Goal: Task Accomplishment & Management: Use online tool/utility

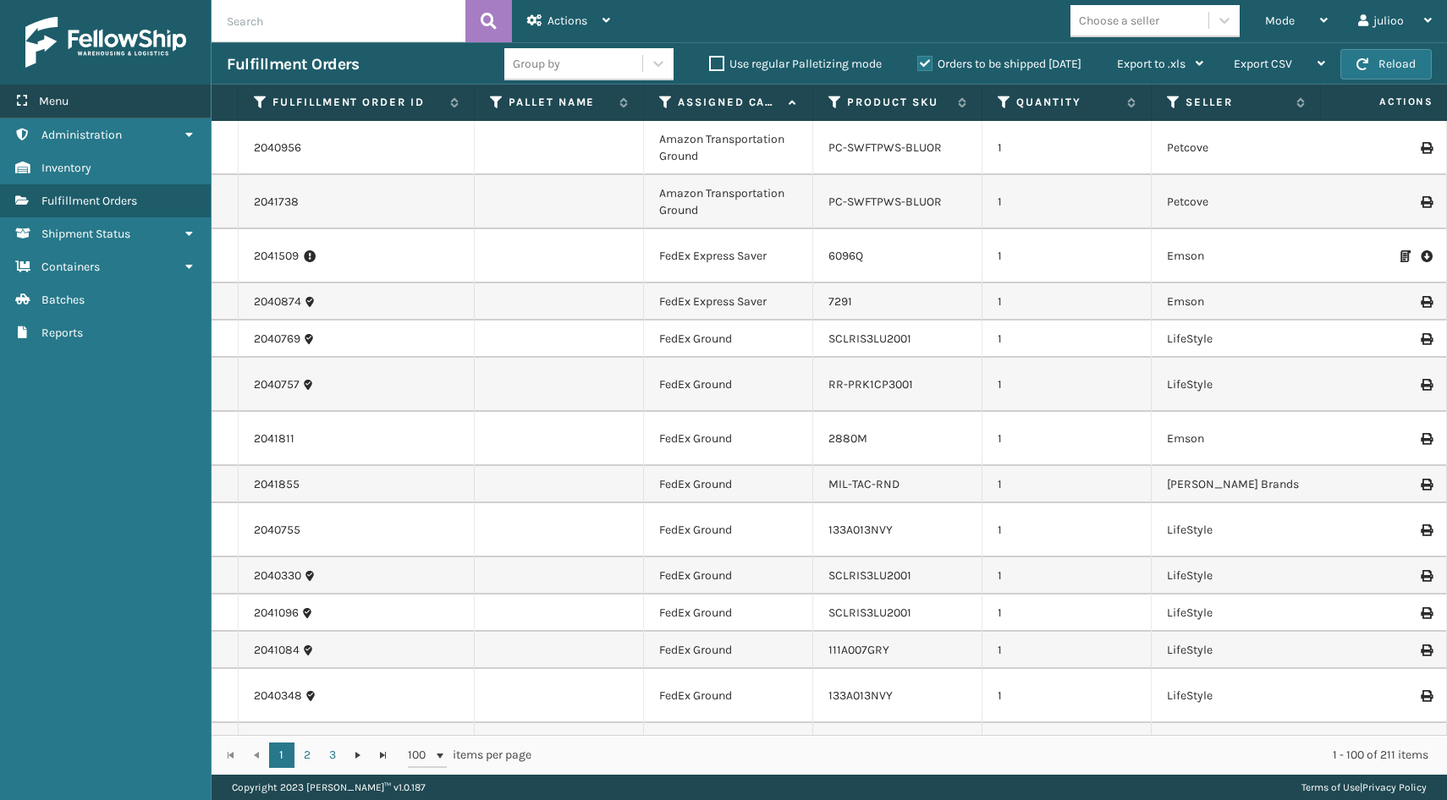
click at [137, 99] on div "Menu" at bounding box center [105, 102] width 211 height 34
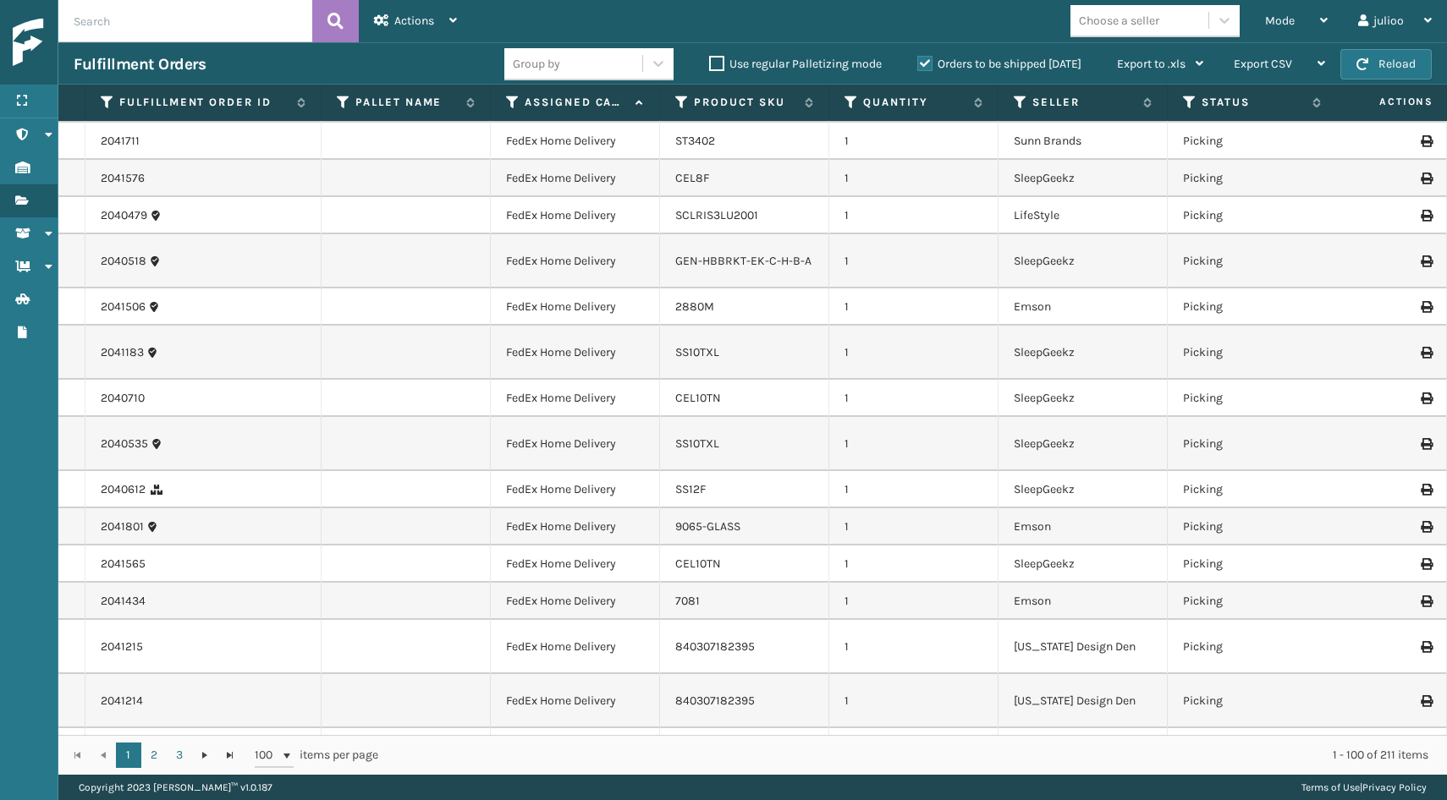
scroll to position [2289, 0]
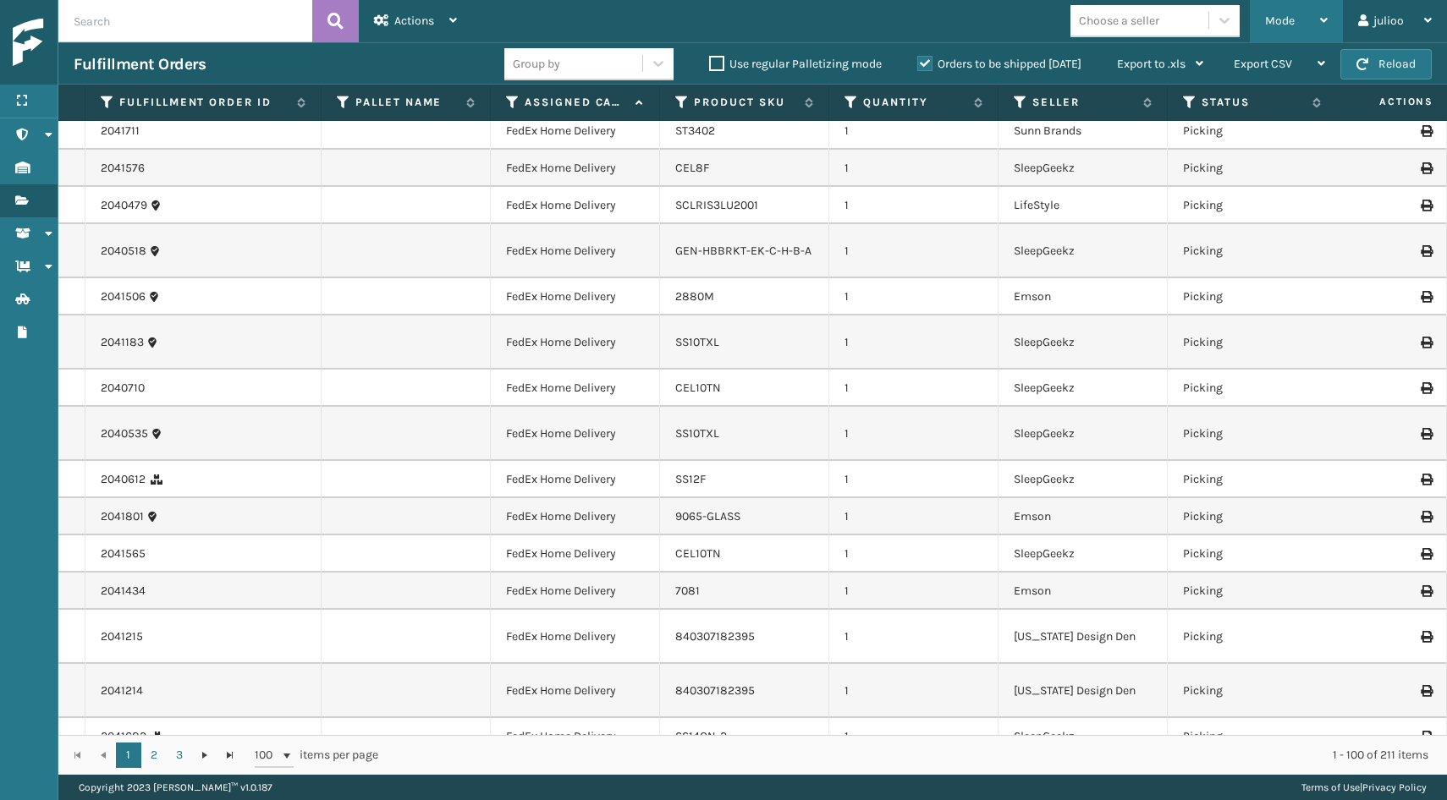
click at [1297, 32] on div "Mode" at bounding box center [1296, 21] width 63 height 42
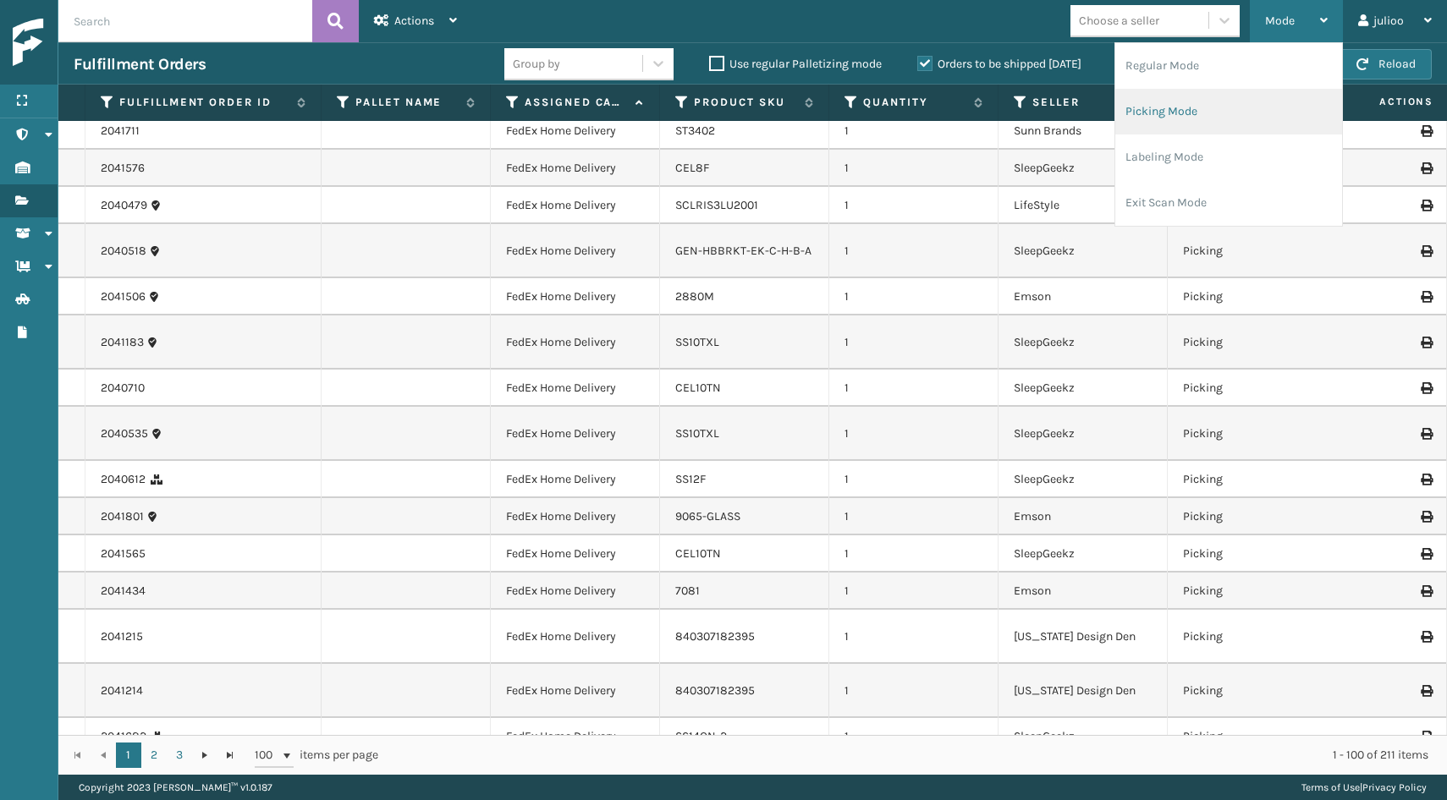
click at [1226, 103] on li "Picking Mode" at bounding box center [1228, 112] width 227 height 46
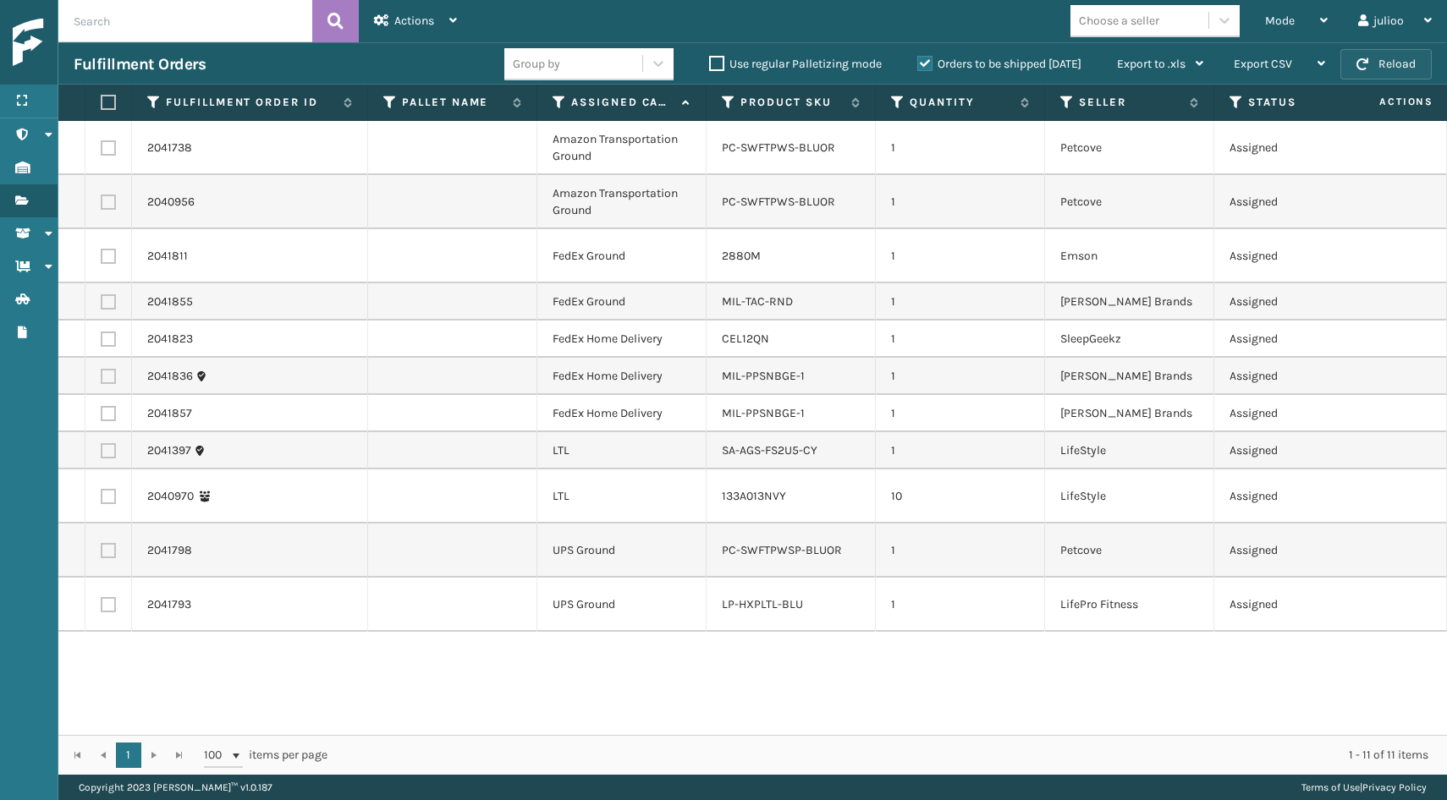
click at [1364, 64] on span "button" at bounding box center [1362, 64] width 12 height 12
click at [1373, 60] on button "Reload" at bounding box center [1385, 64] width 91 height 30
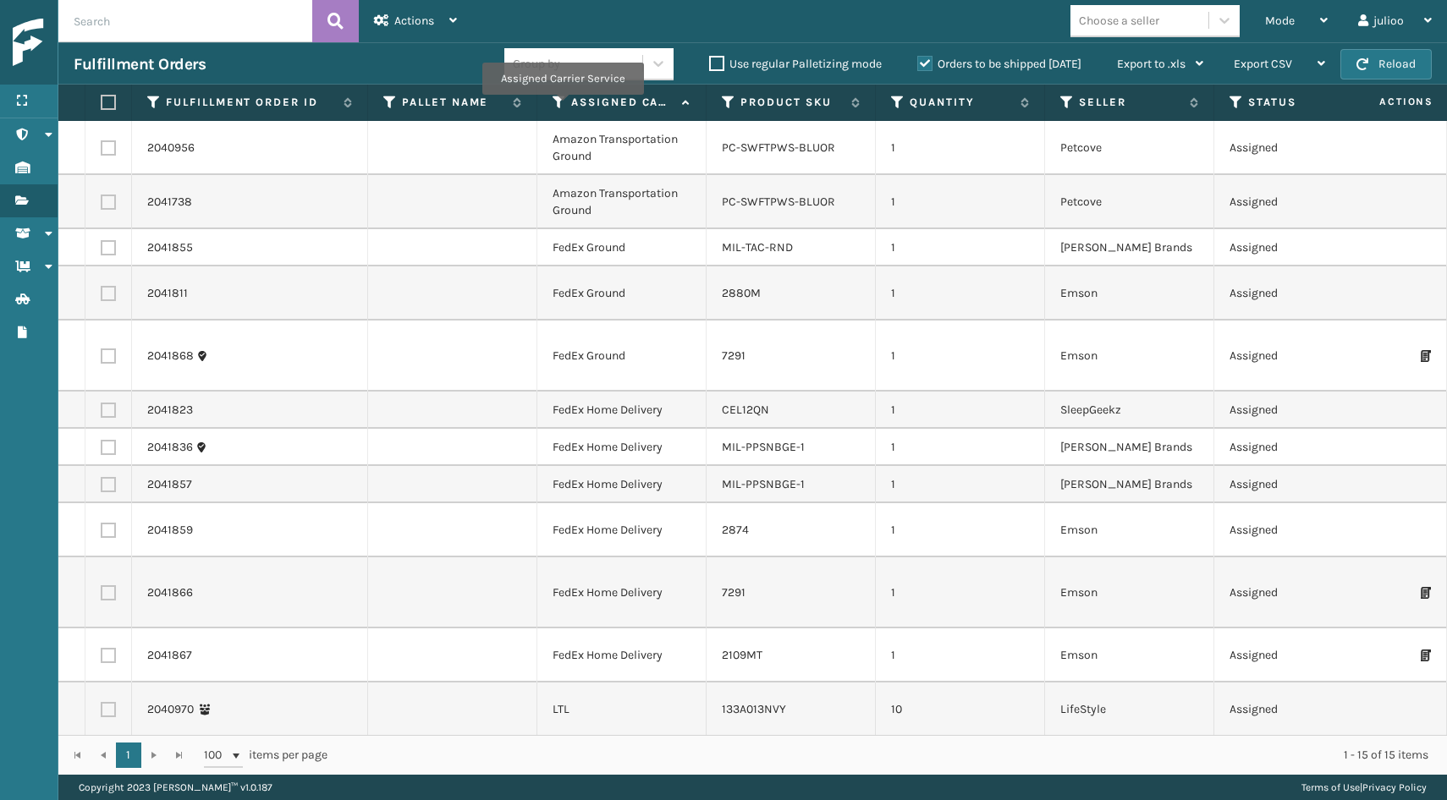
scroll to position [0, 0]
click at [563, 102] on icon at bounding box center [559, 102] width 14 height 15
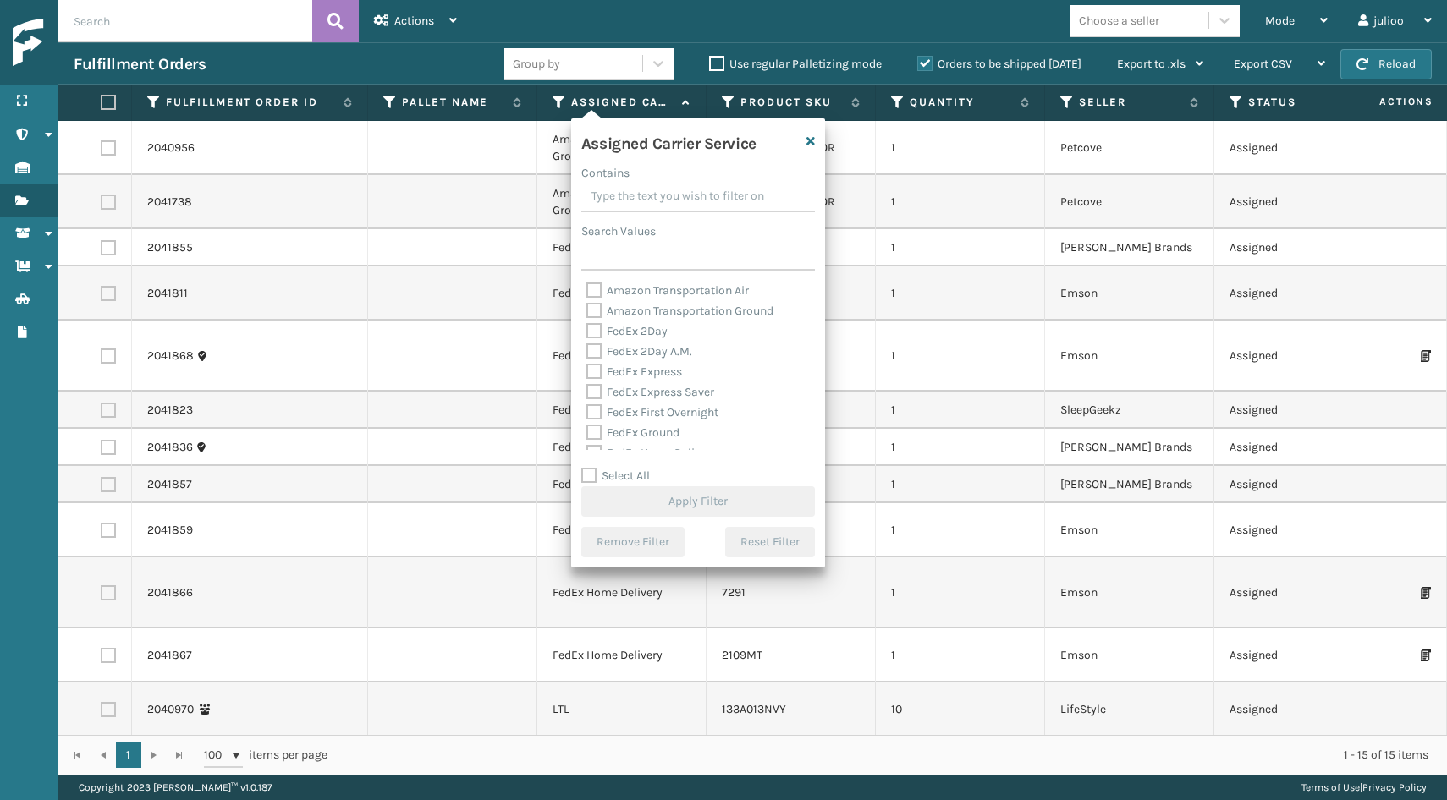
click at [587, 475] on label "Select All" at bounding box center [615, 476] width 69 height 14
click at [587, 468] on input "Select All" at bounding box center [708, 467] width 254 height 2
checkbox input "true"
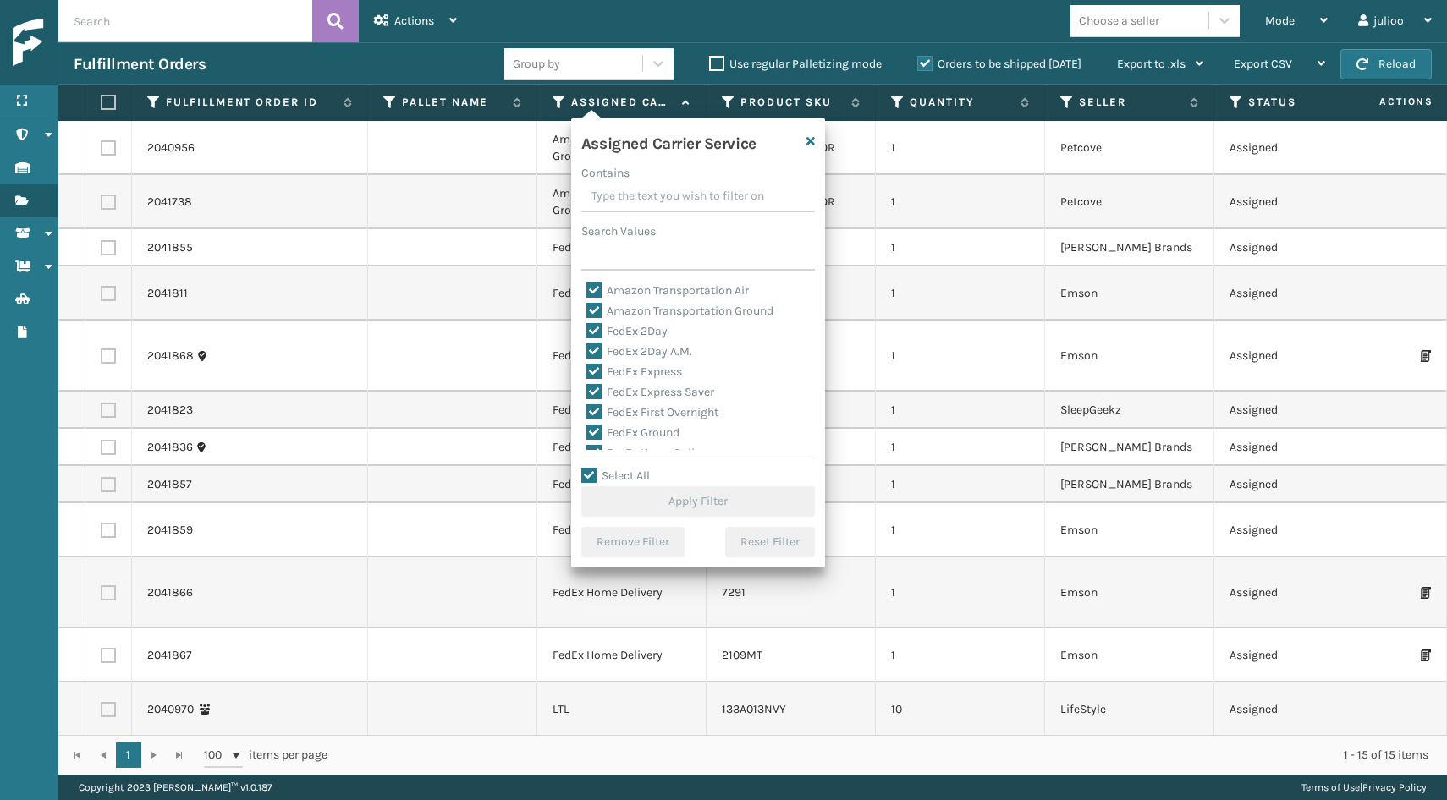
checkbox input "true"
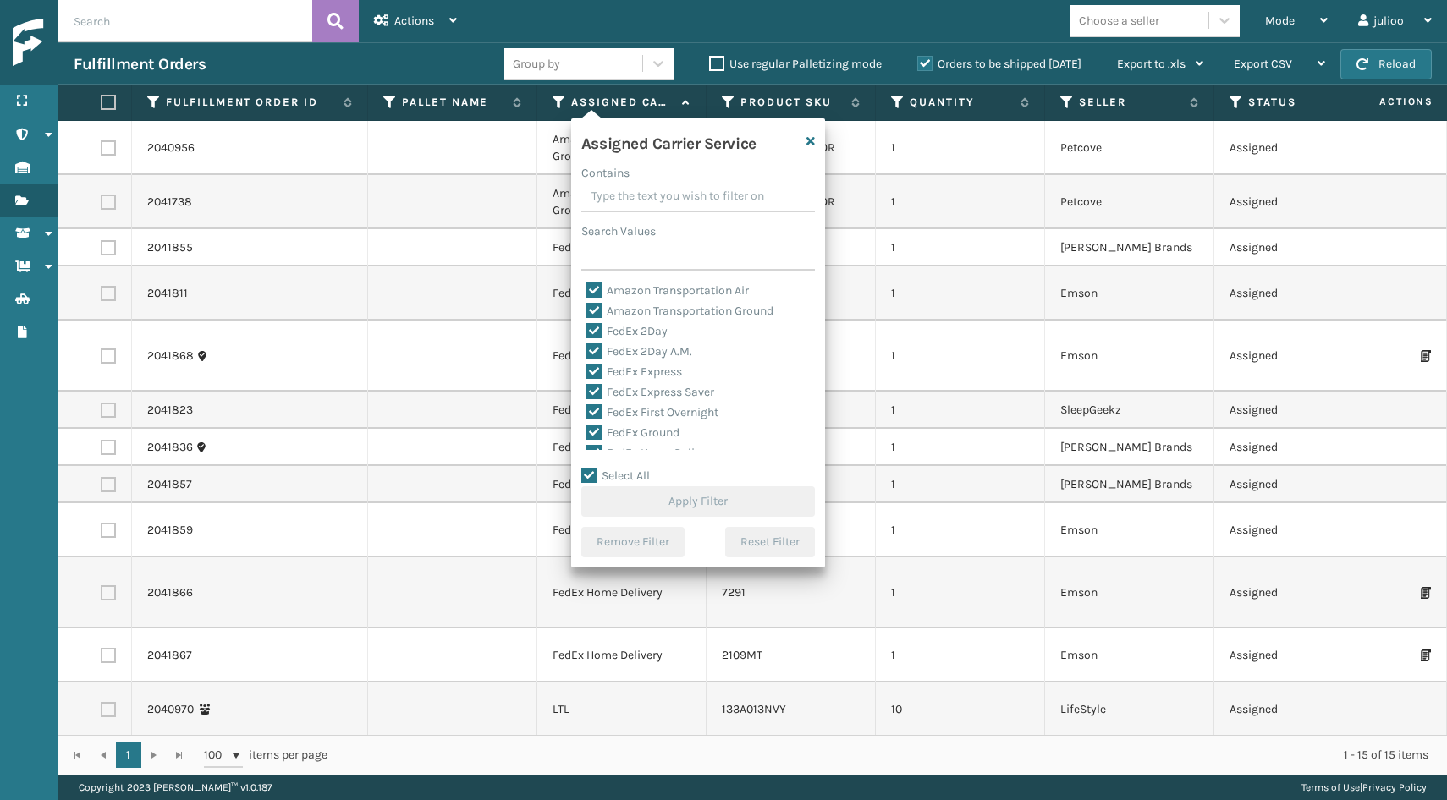
checkbox input "true"
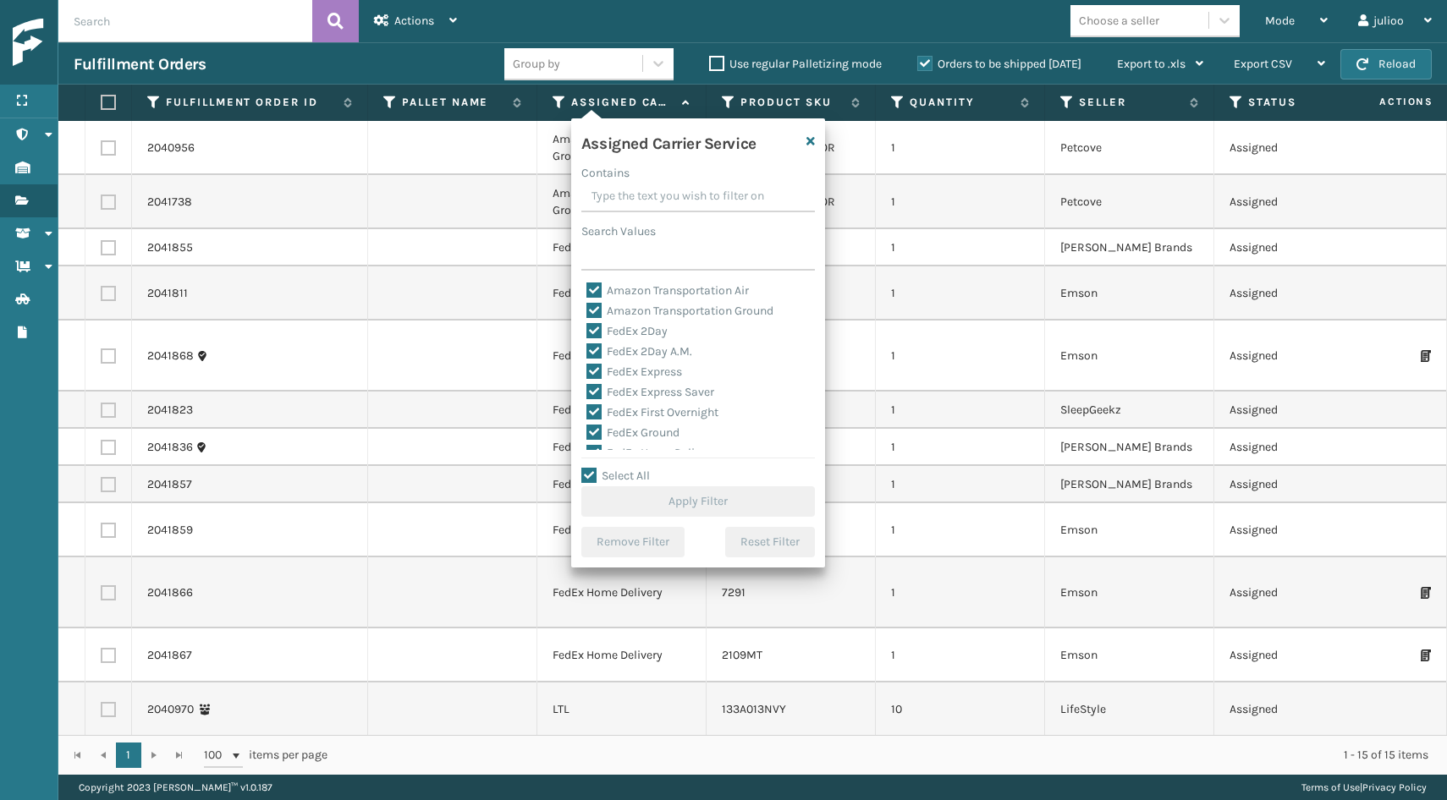
checkbox input "true"
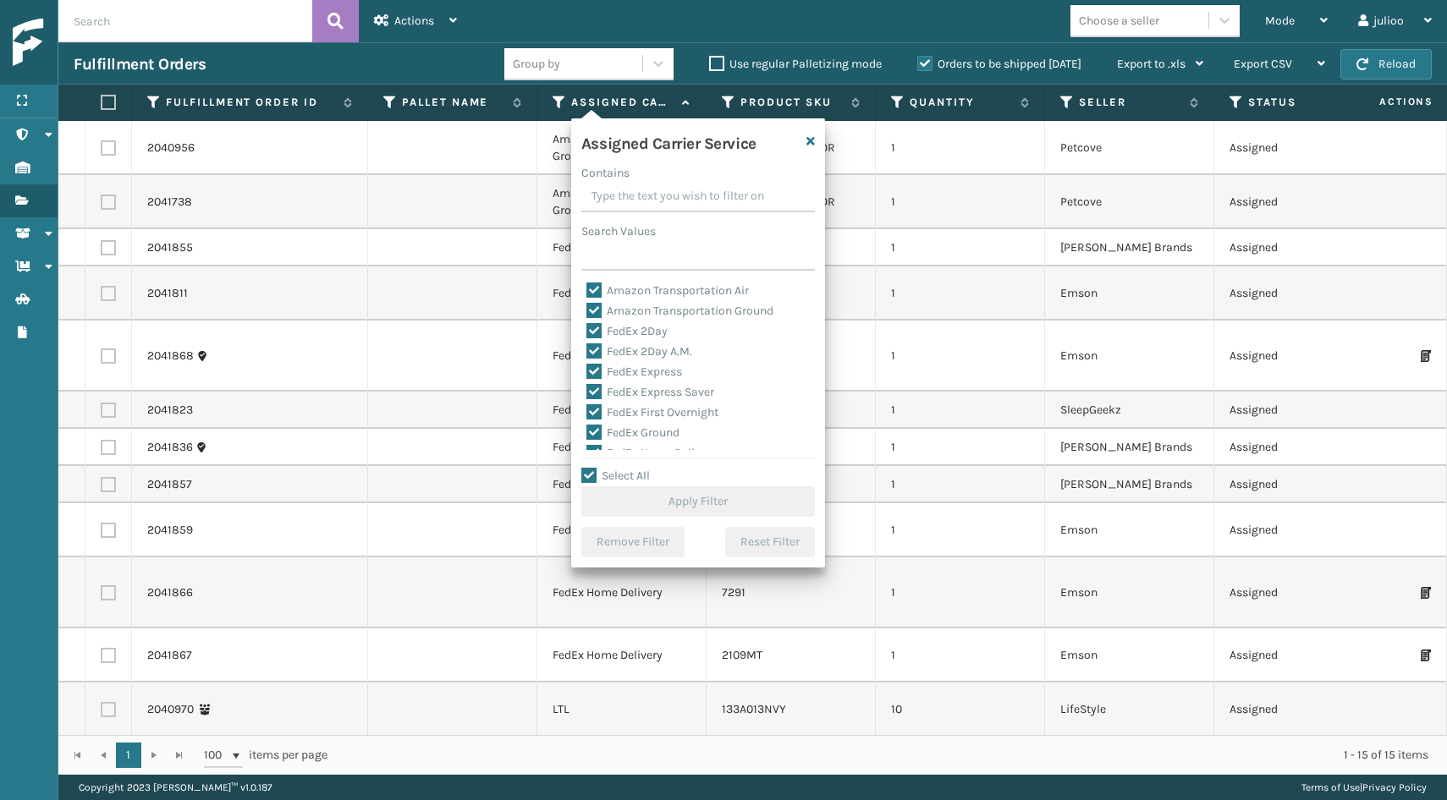
checkbox input "true"
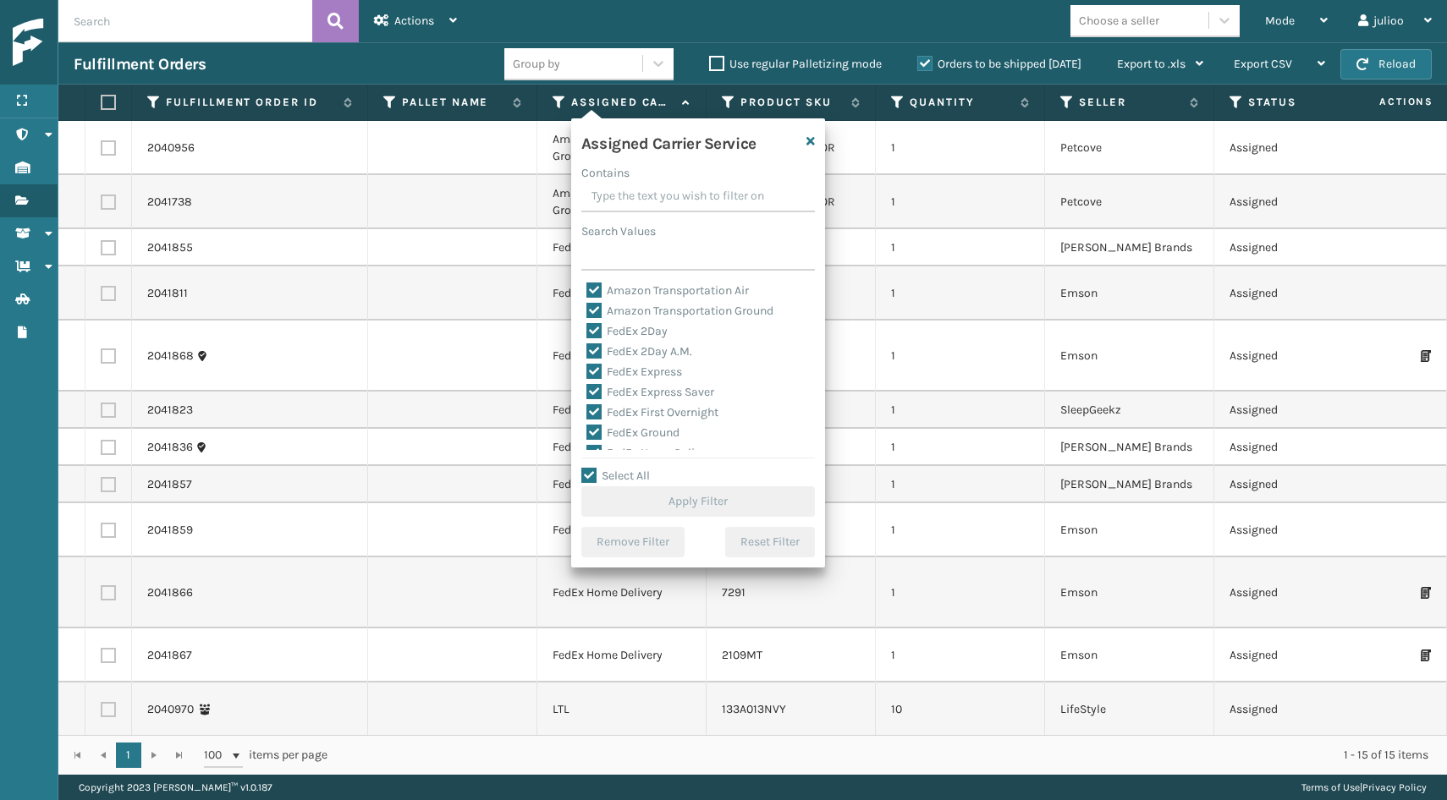
checkbox input "true"
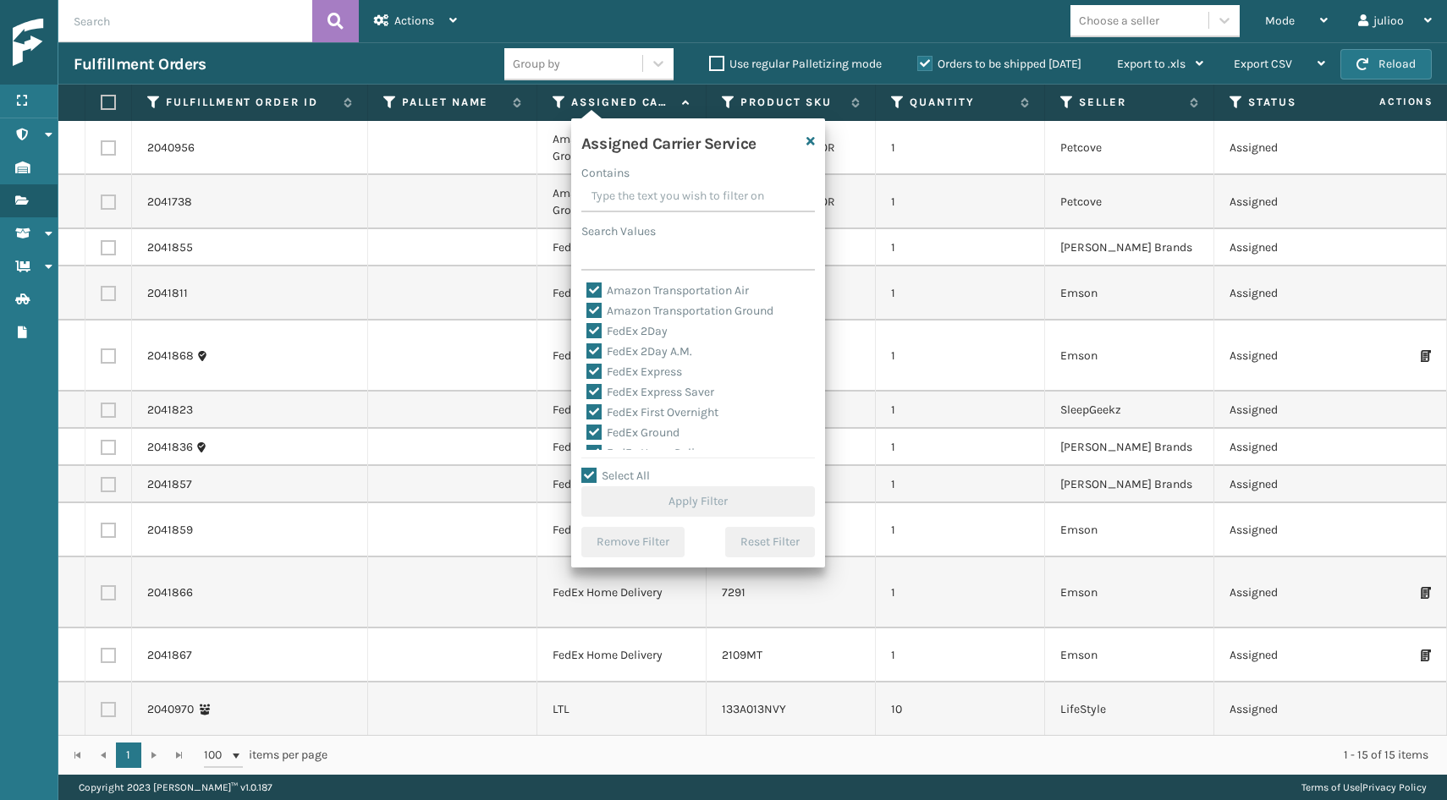
checkbox input "true"
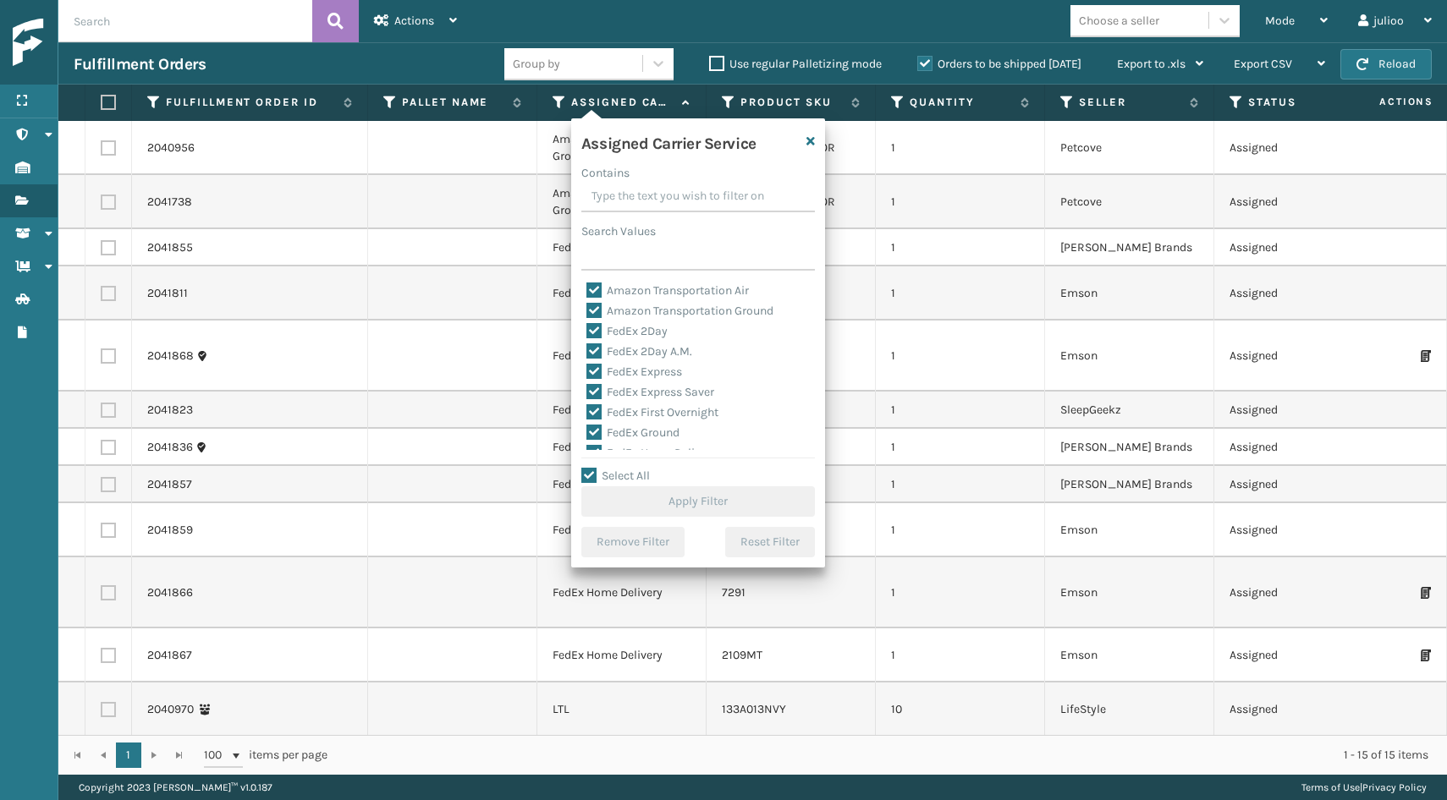
checkbox input "true"
click at [587, 475] on label "Select All" at bounding box center [615, 476] width 69 height 14
click at [587, 468] on input "Select All" at bounding box center [708, 467] width 254 height 2
checkbox input "false"
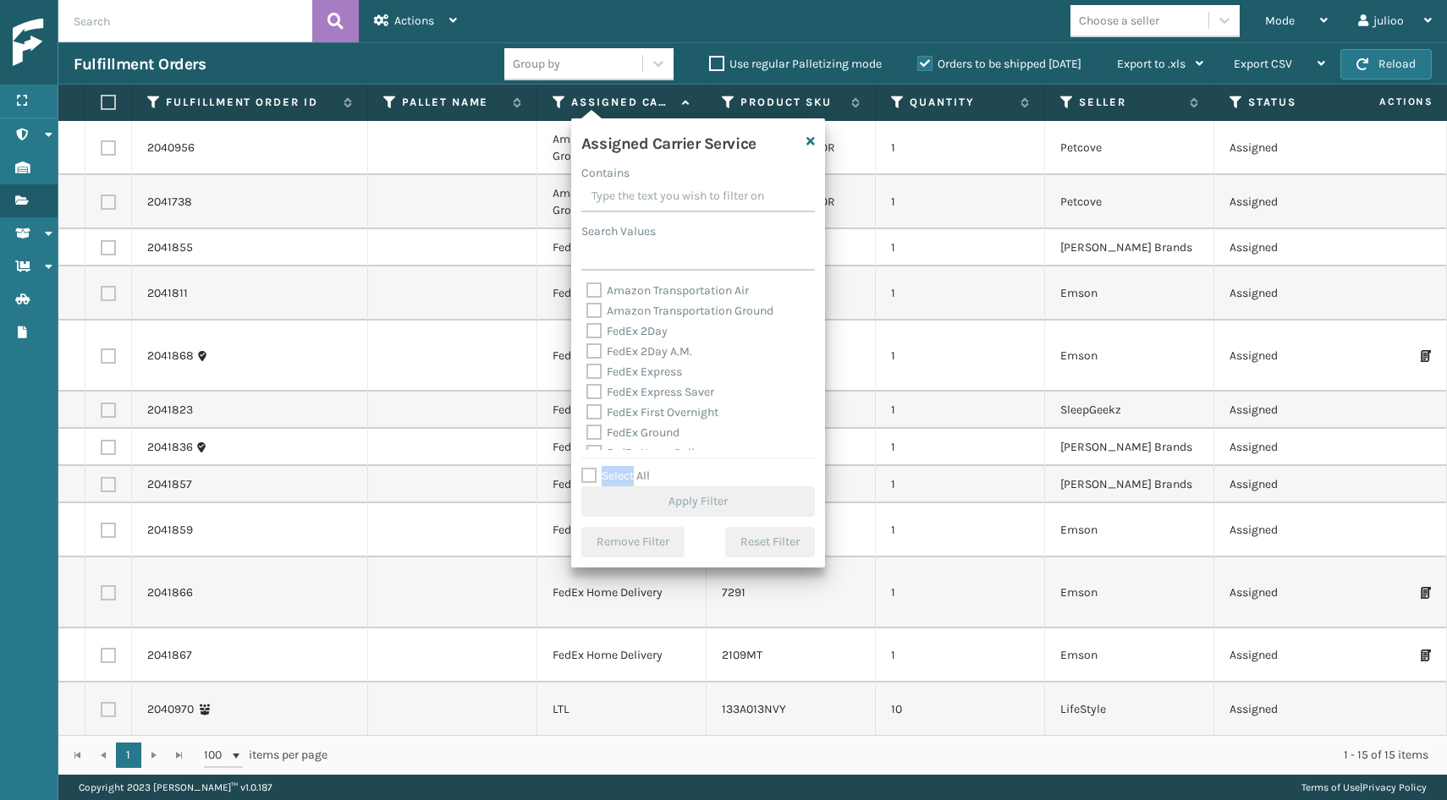
checkbox input "false"
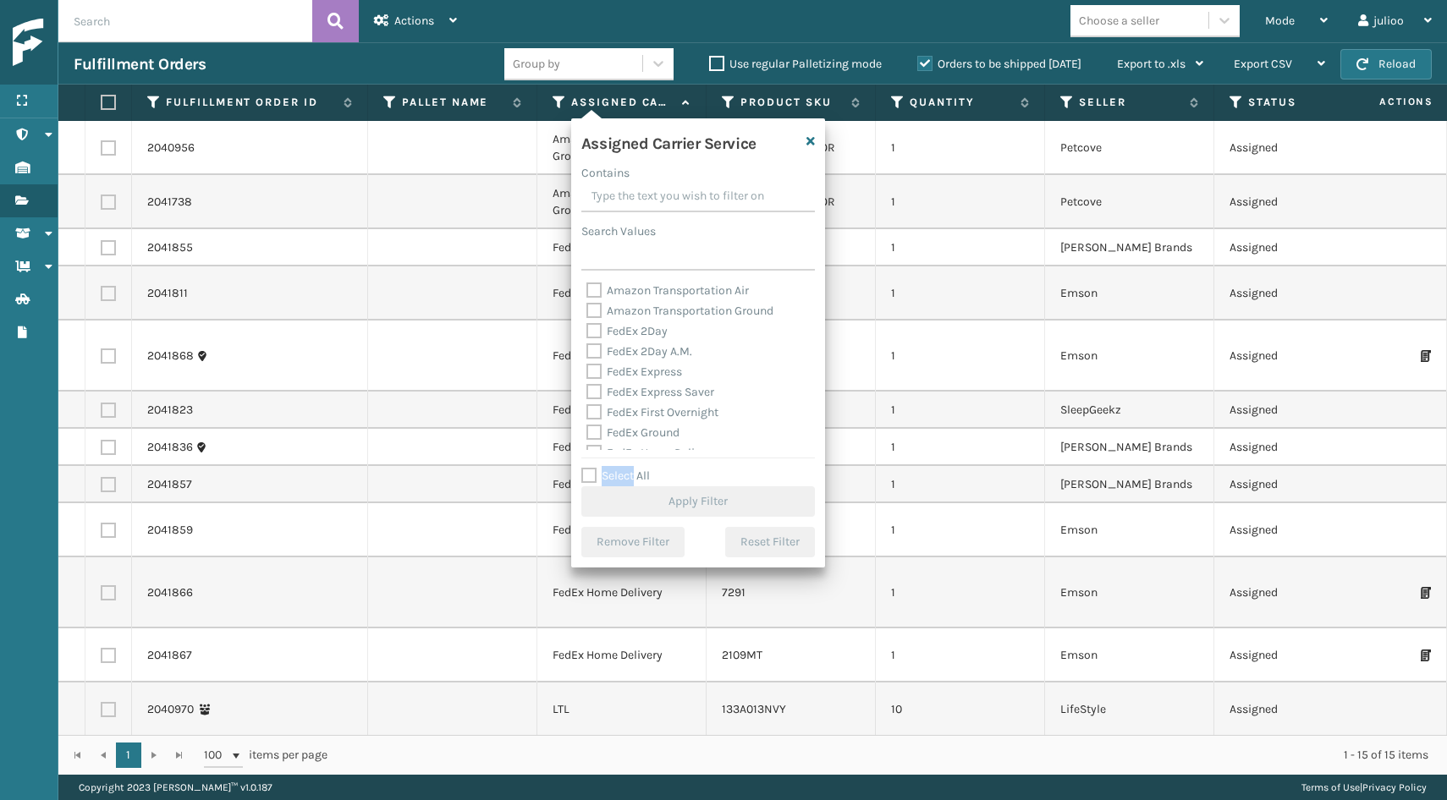
checkbox input "false"
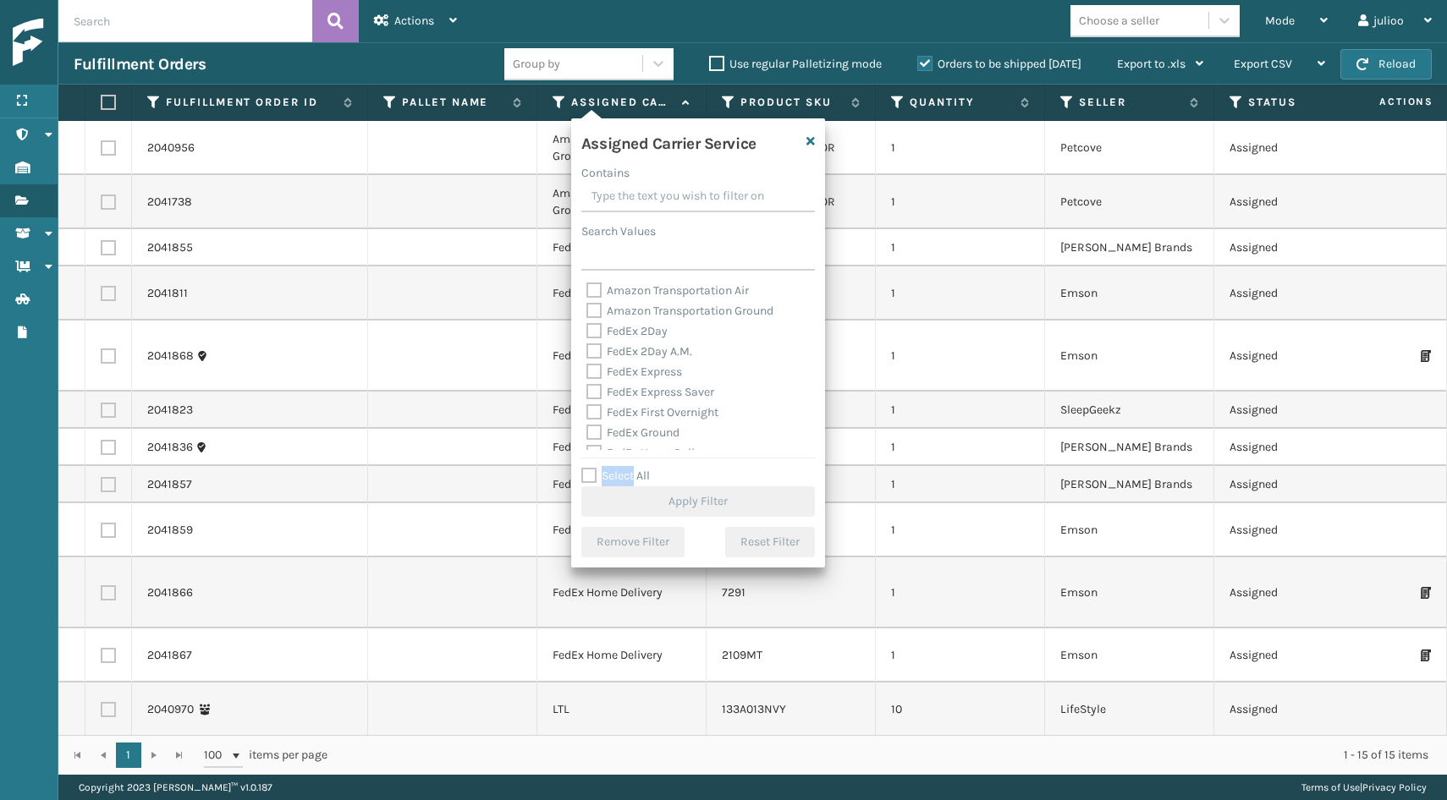
checkbox input "false"
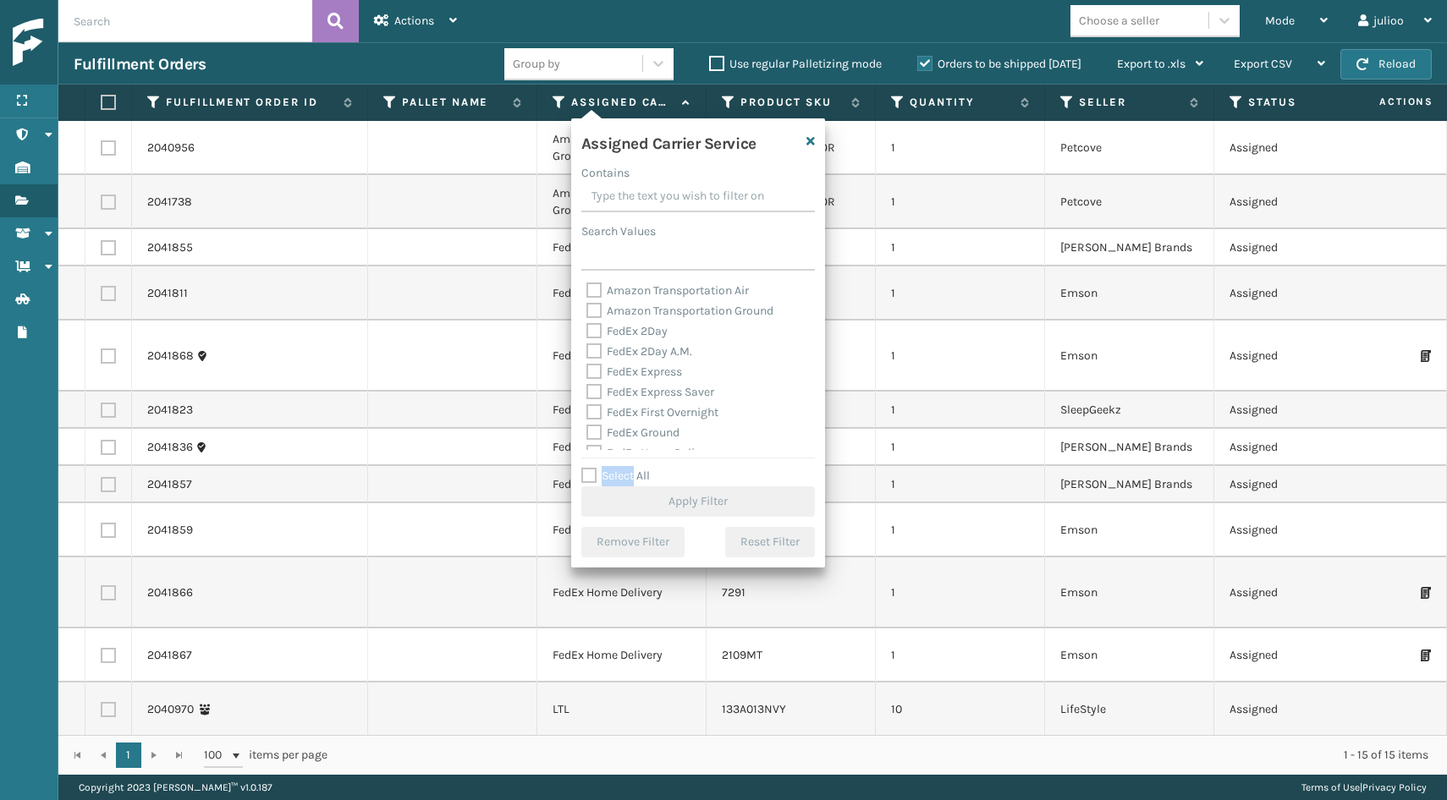
checkbox input "false"
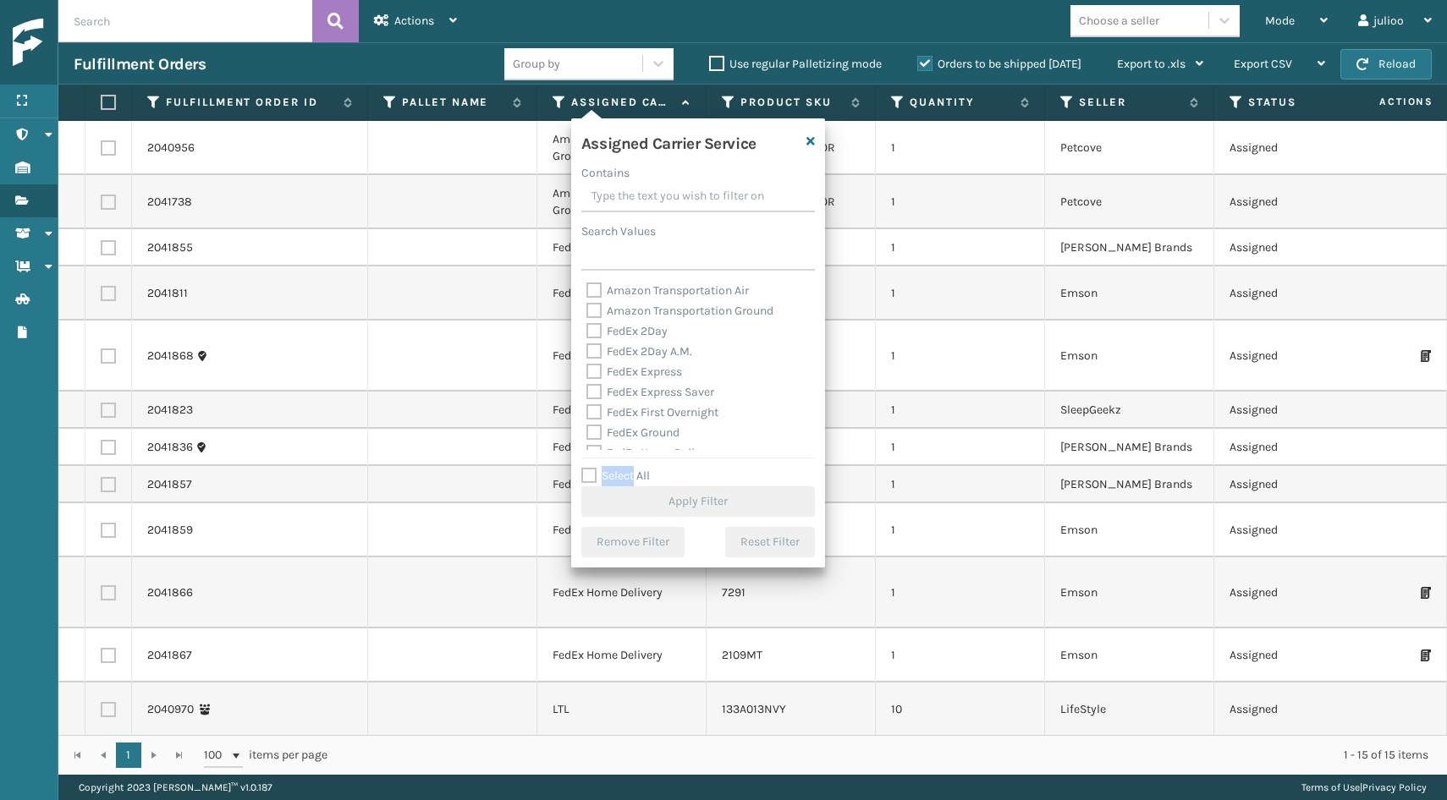
checkbox input "false"
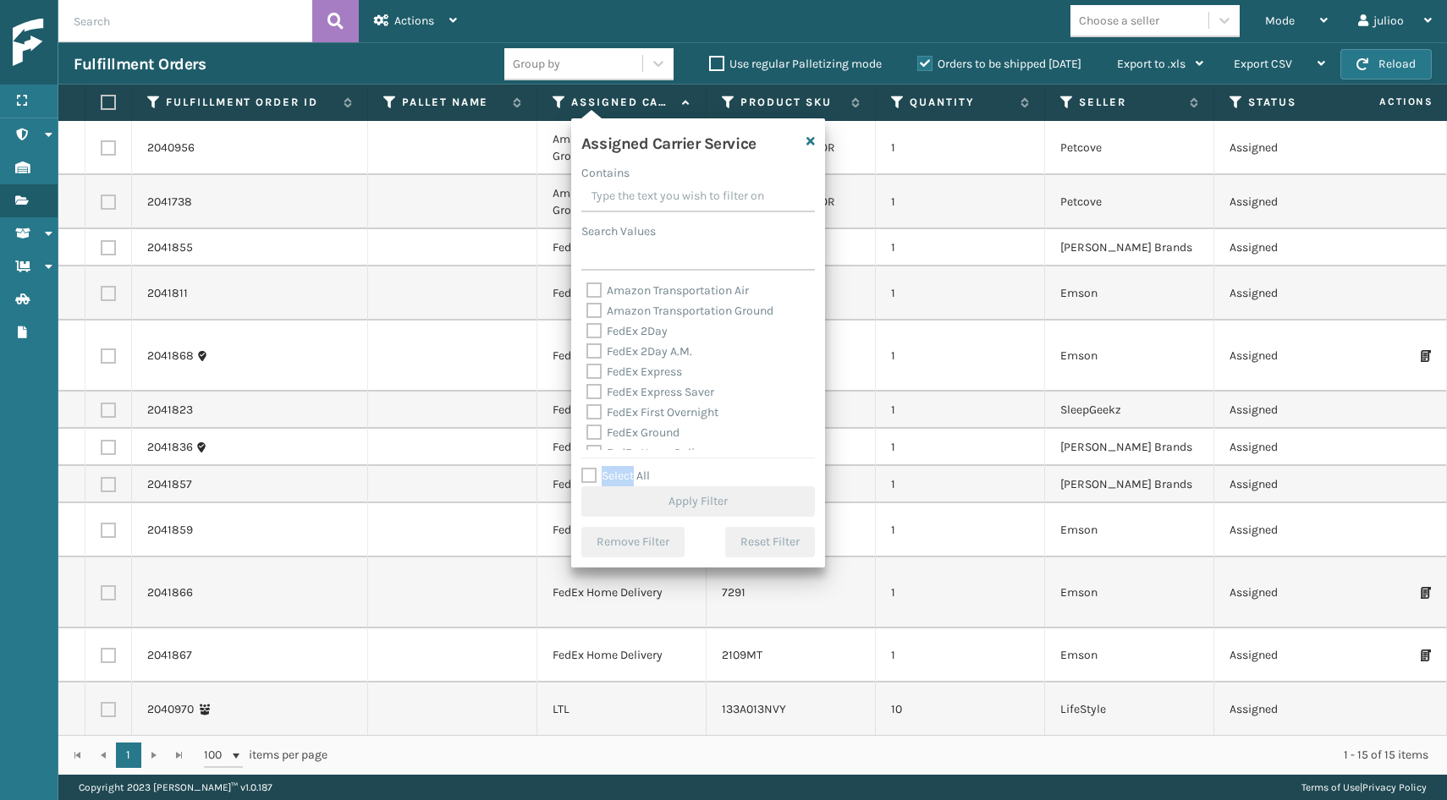
checkbox input "false"
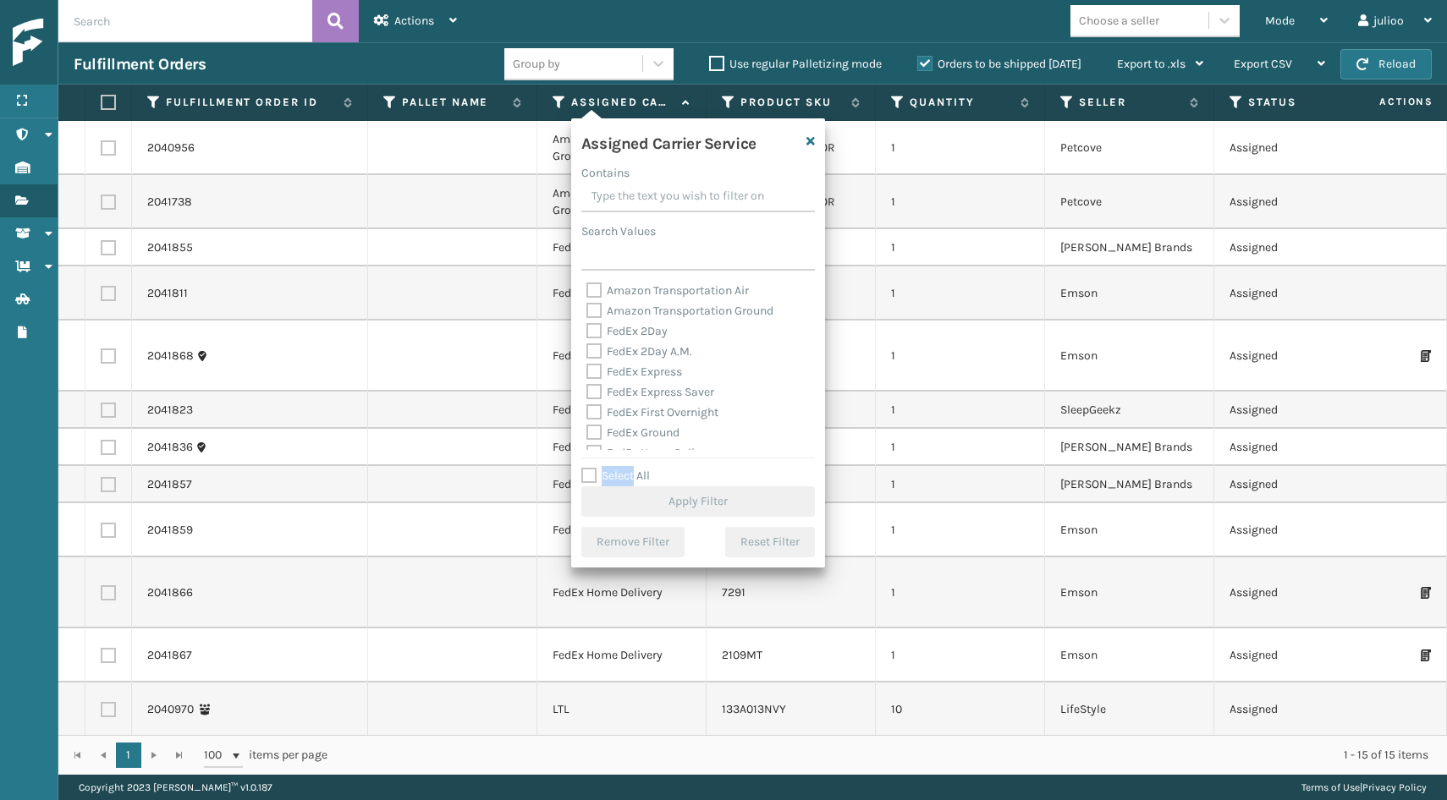
checkbox input "false"
click at [587, 475] on label "Select All" at bounding box center [615, 476] width 69 height 14
click at [587, 468] on input "Select All" at bounding box center [708, 467] width 254 height 2
checkbox input "true"
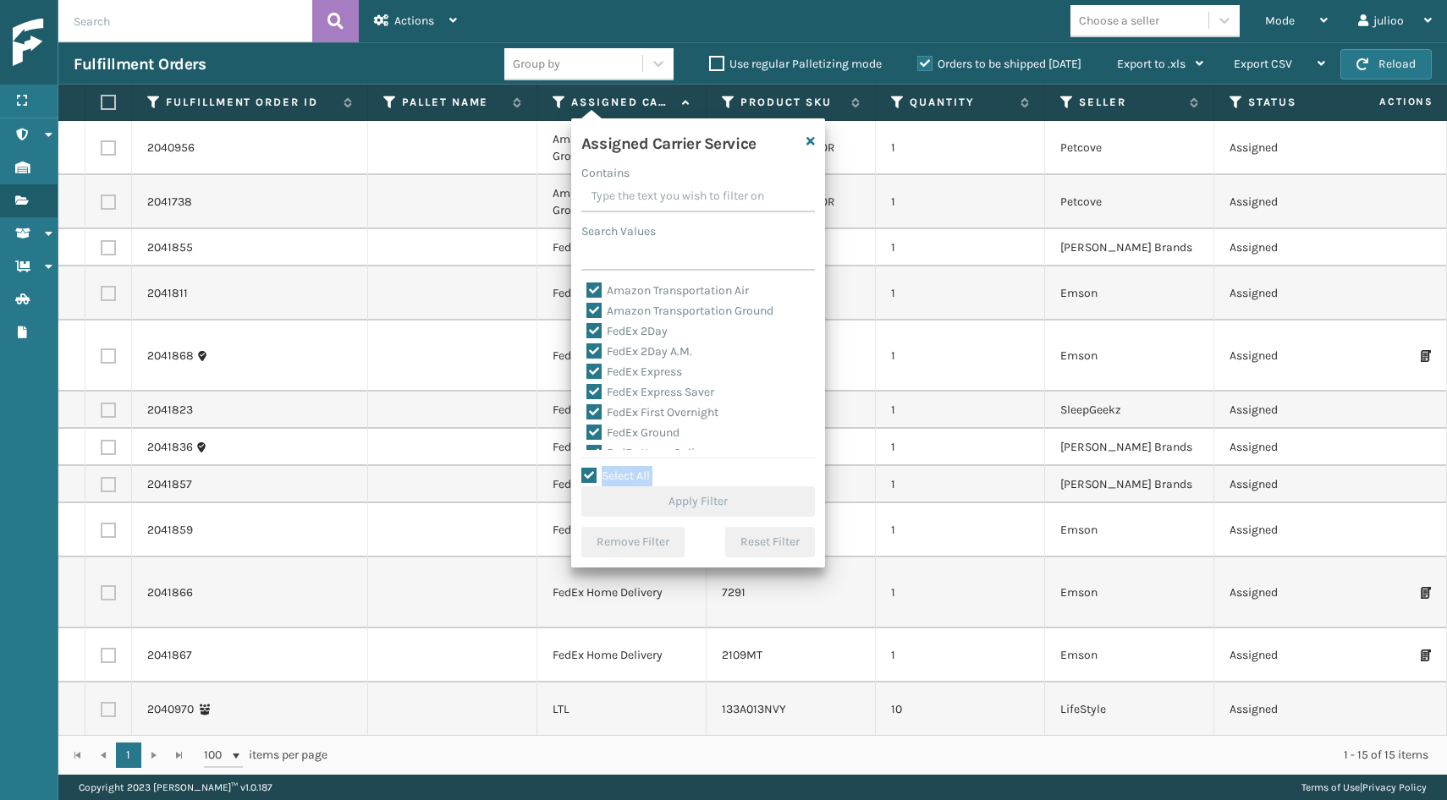
checkbox input "true"
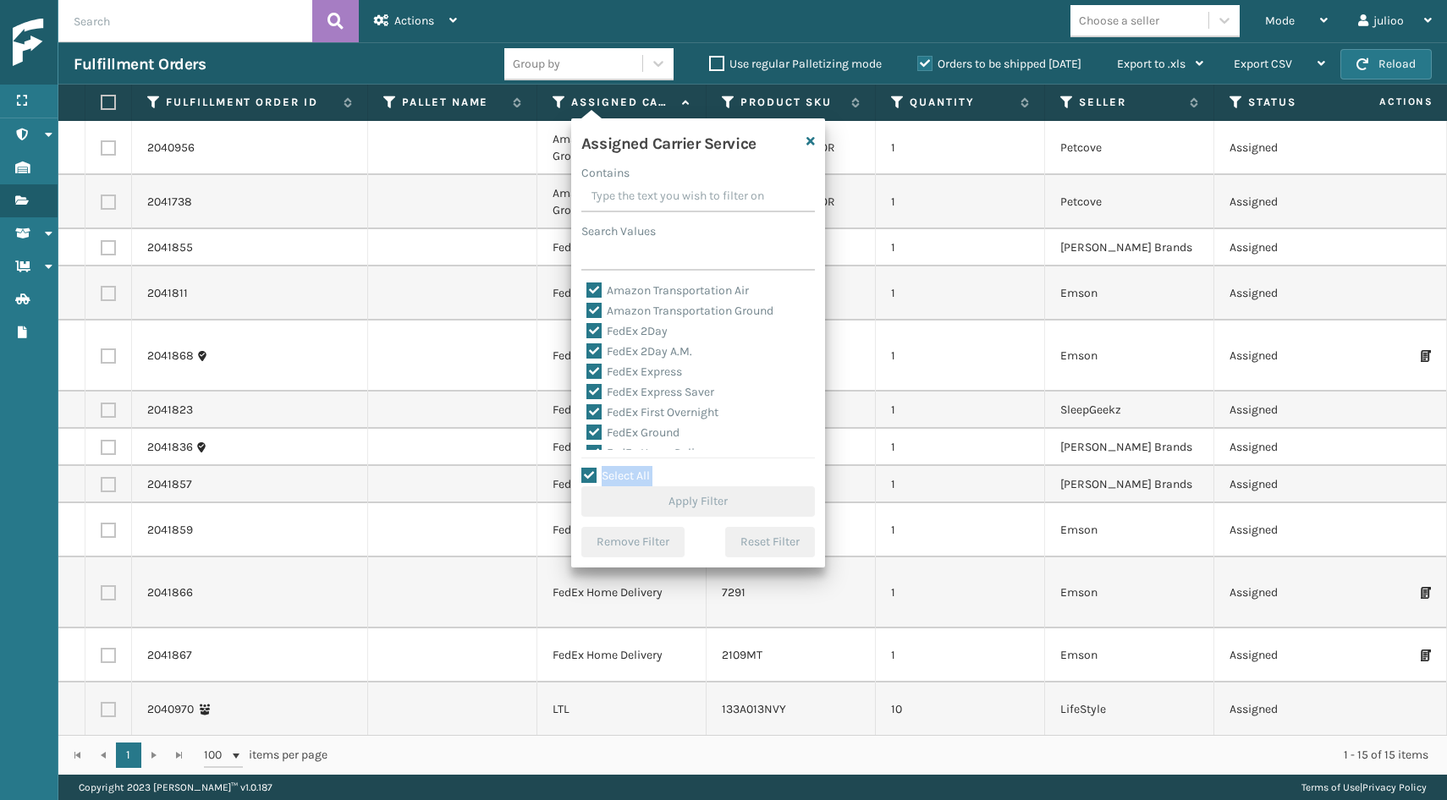
checkbox input "true"
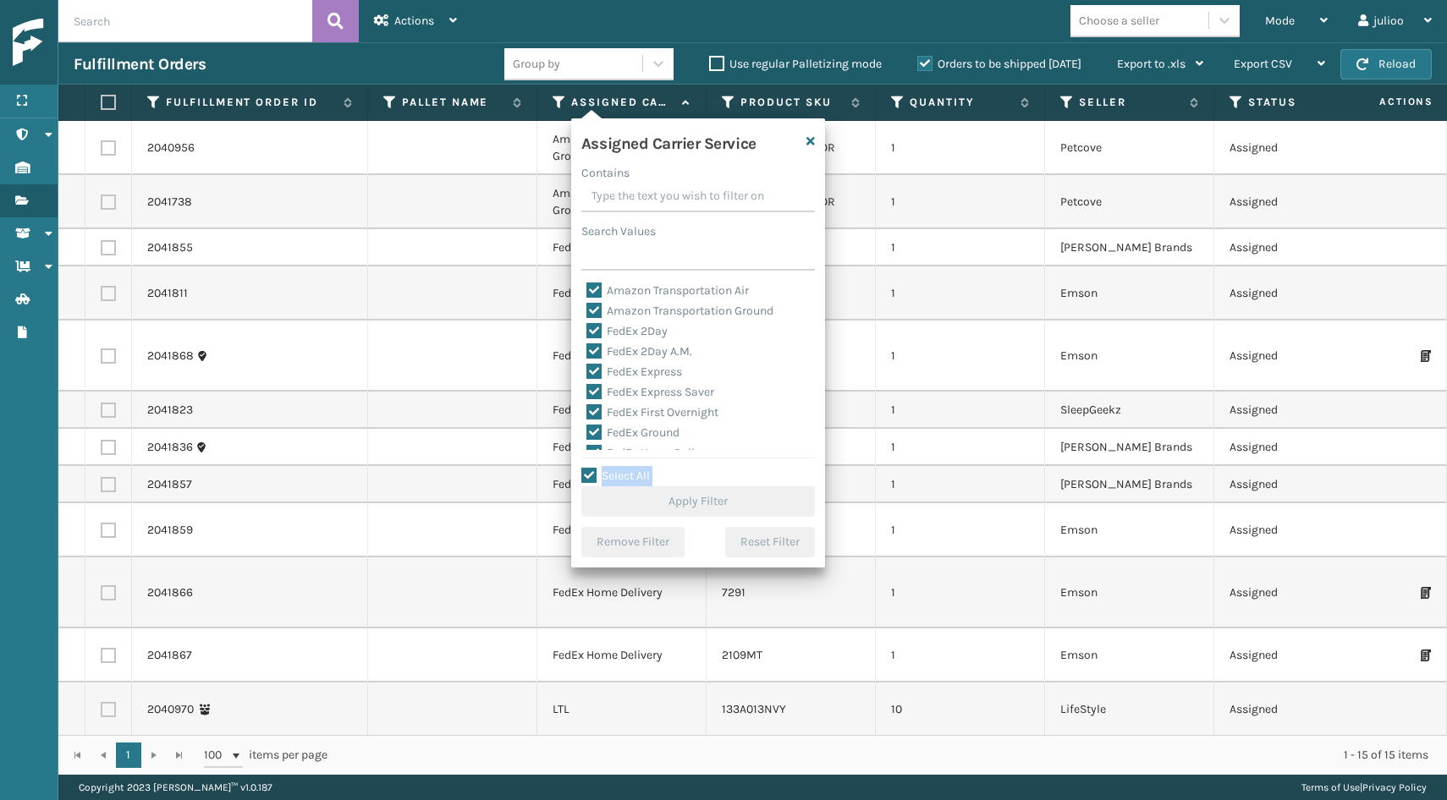
checkbox input "true"
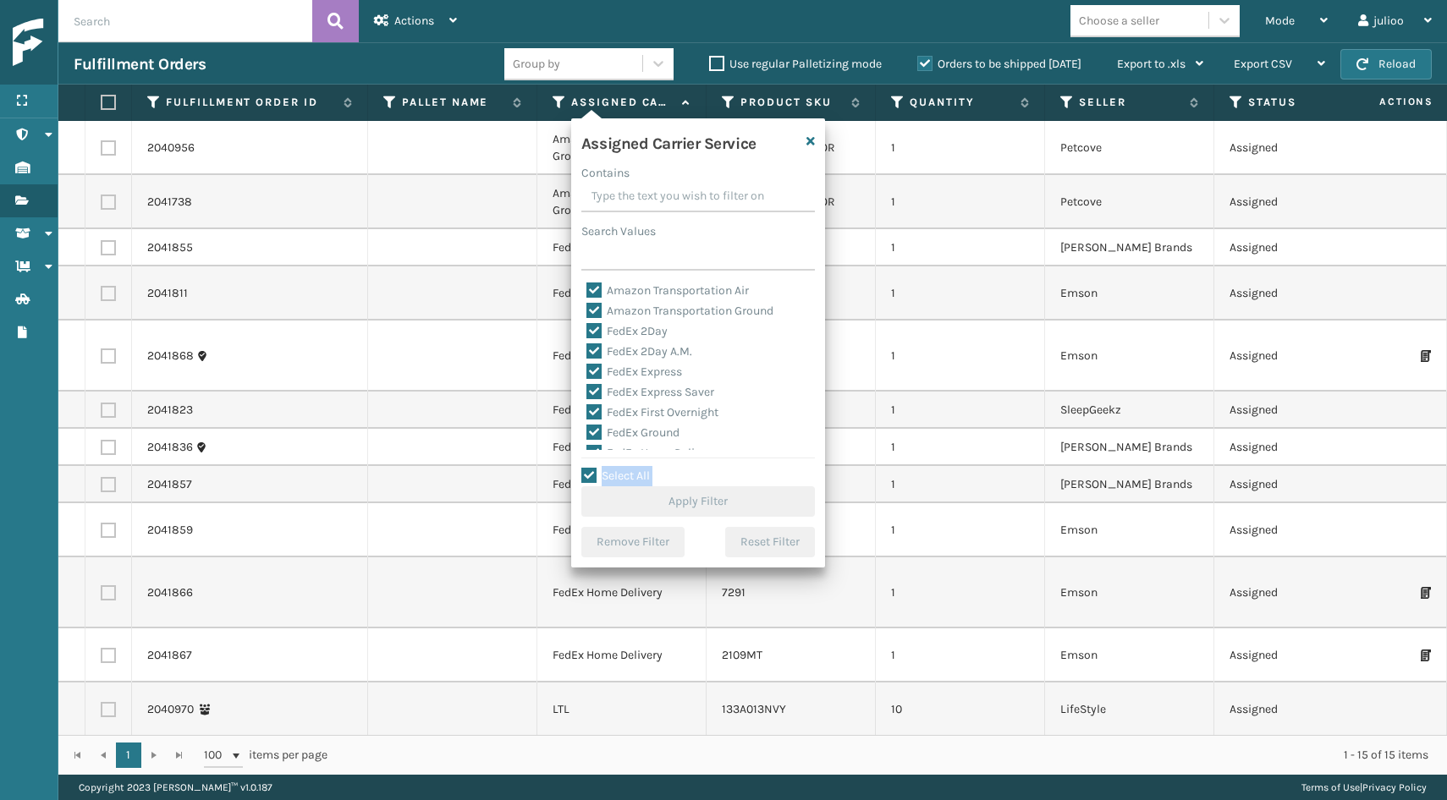
checkbox input "true"
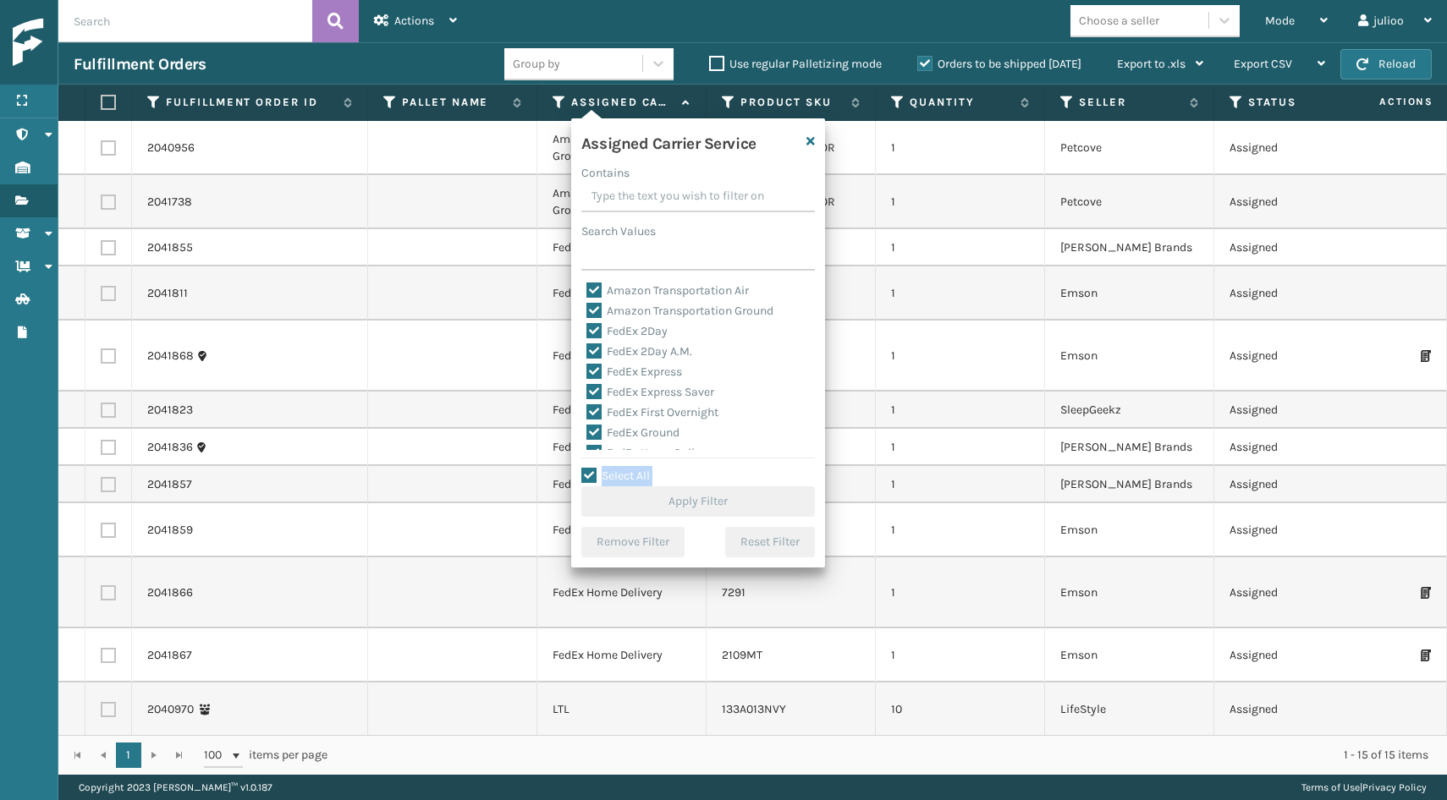
checkbox input "true"
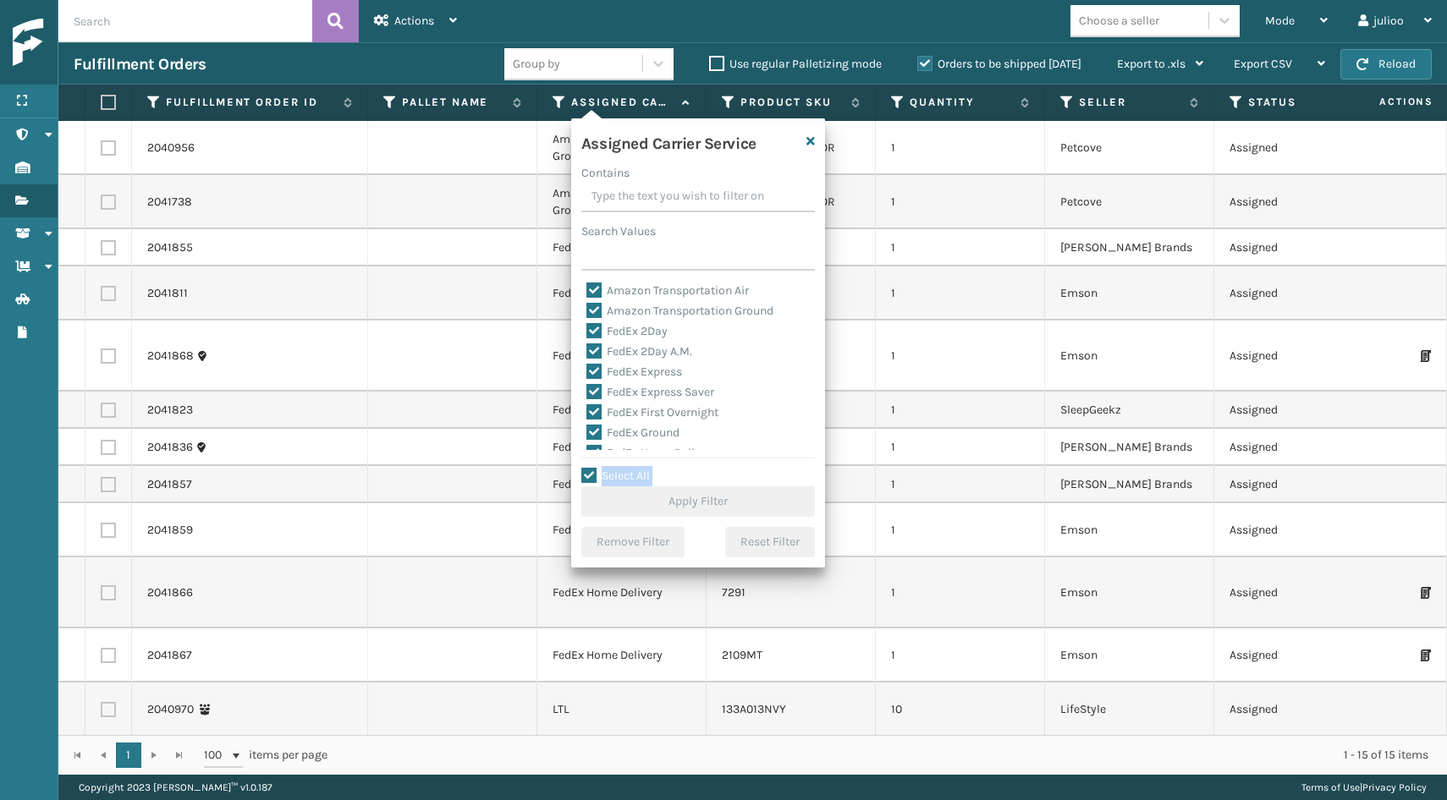
checkbox input "true"
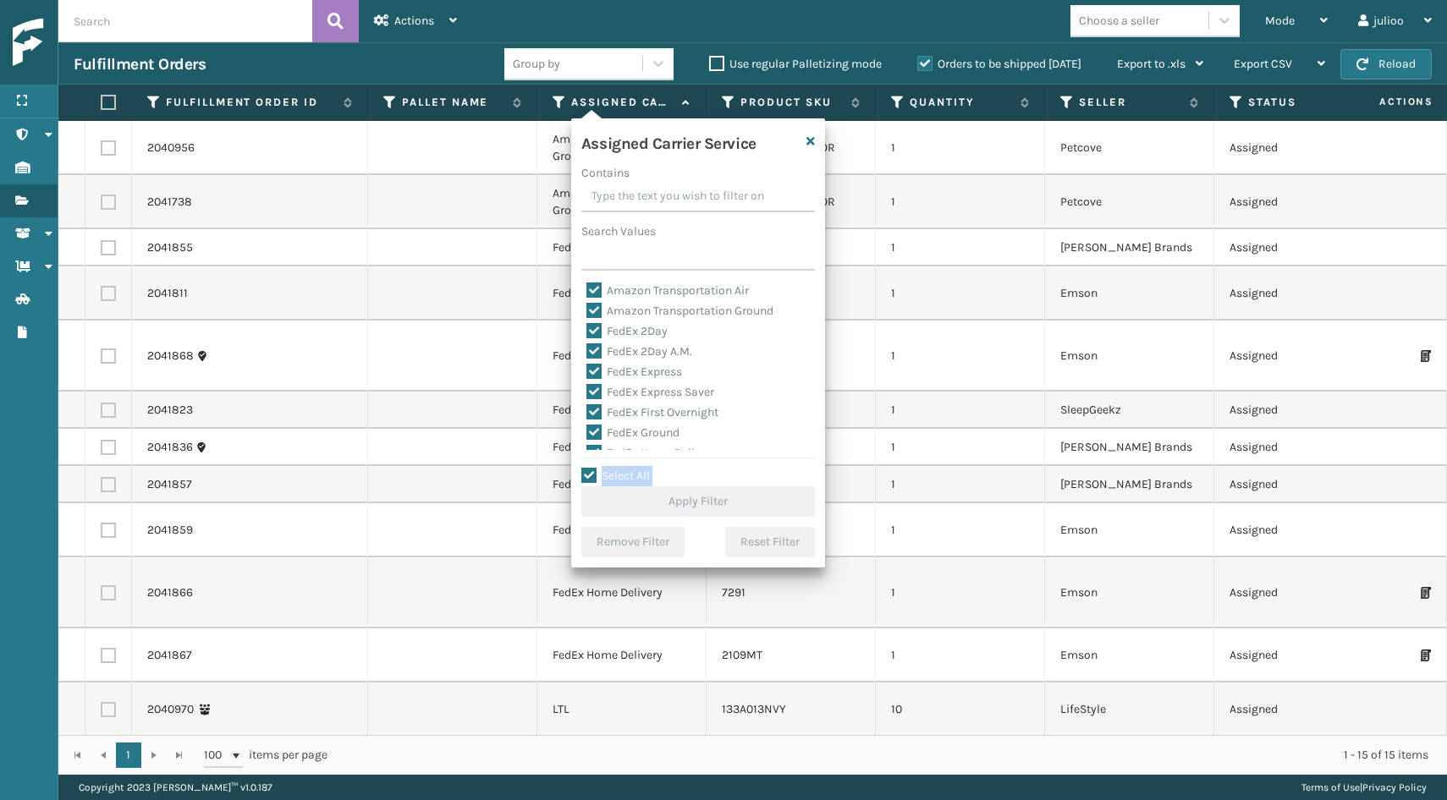
checkbox input "true"
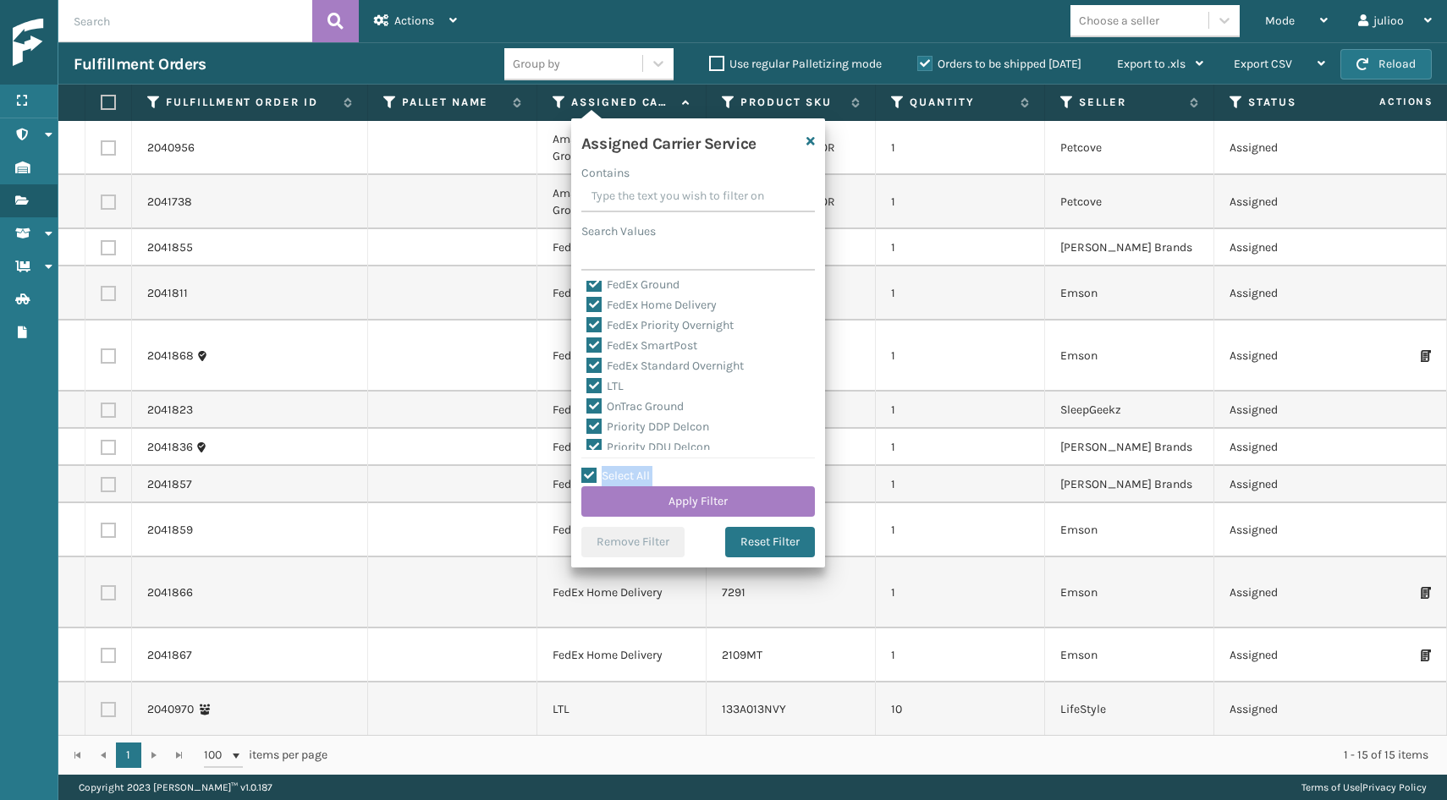
scroll to position [151, 0]
click at [590, 383] on label "LTL" at bounding box center [604, 383] width 37 height 14
click at [587, 383] on input "LTL" at bounding box center [586, 379] width 1 height 11
checkbox input "false"
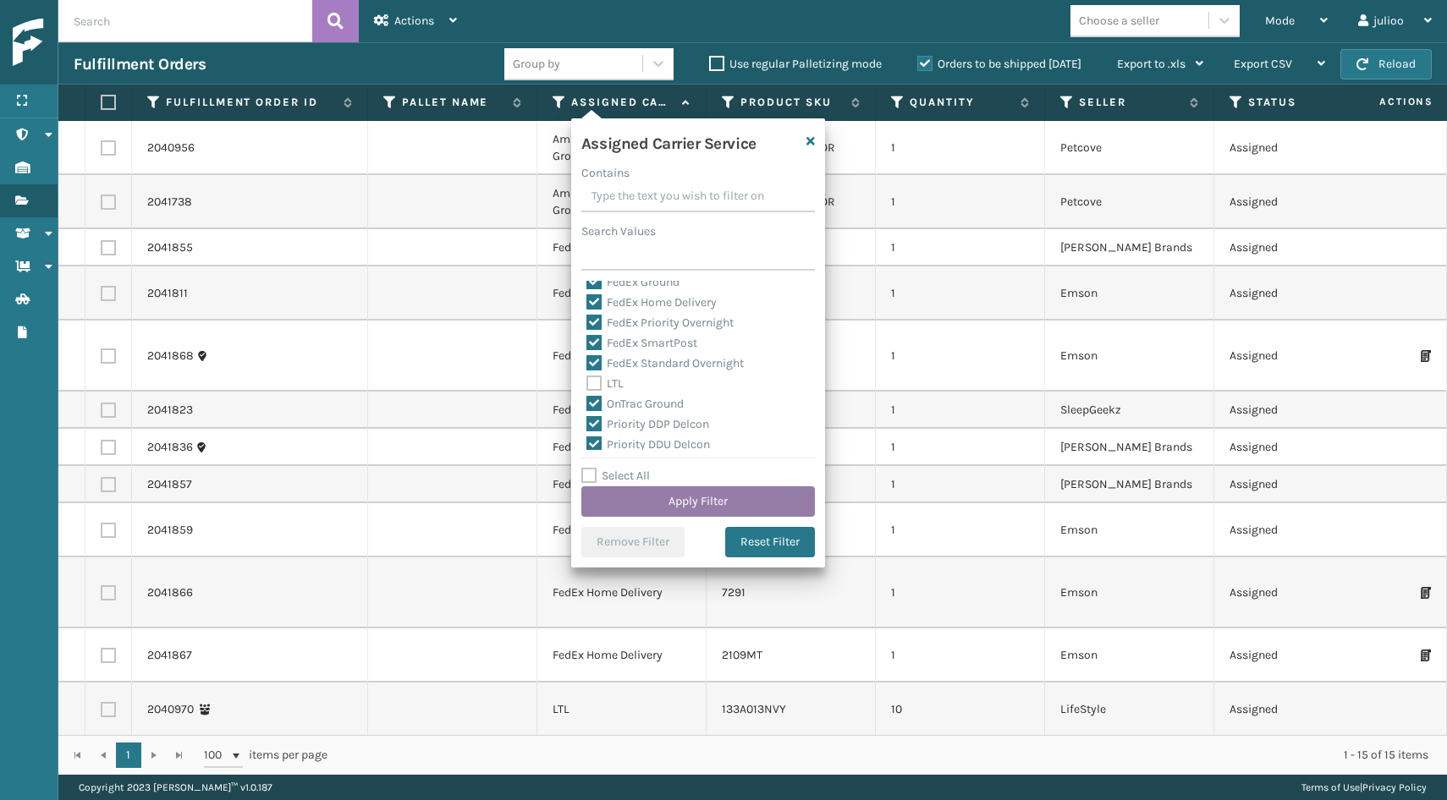
click at [632, 501] on button "Apply Filter" at bounding box center [698, 501] width 234 height 30
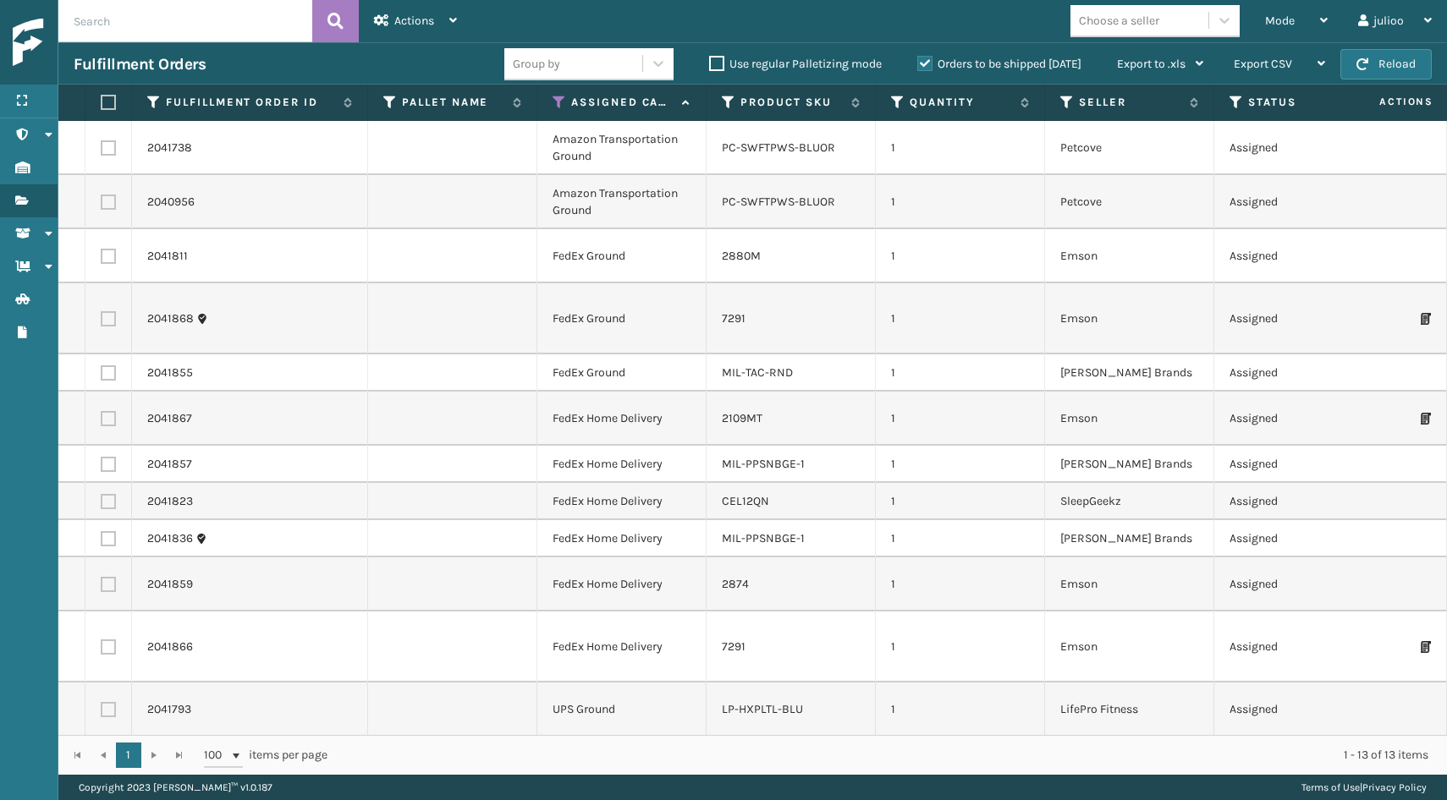
scroll to position [0, 0]
click at [108, 640] on label at bounding box center [108, 647] width 15 height 15
click at [102, 640] on input "checkbox" at bounding box center [101, 645] width 1 height 11
checkbox input "true"
click at [107, 577] on label at bounding box center [108, 584] width 15 height 15
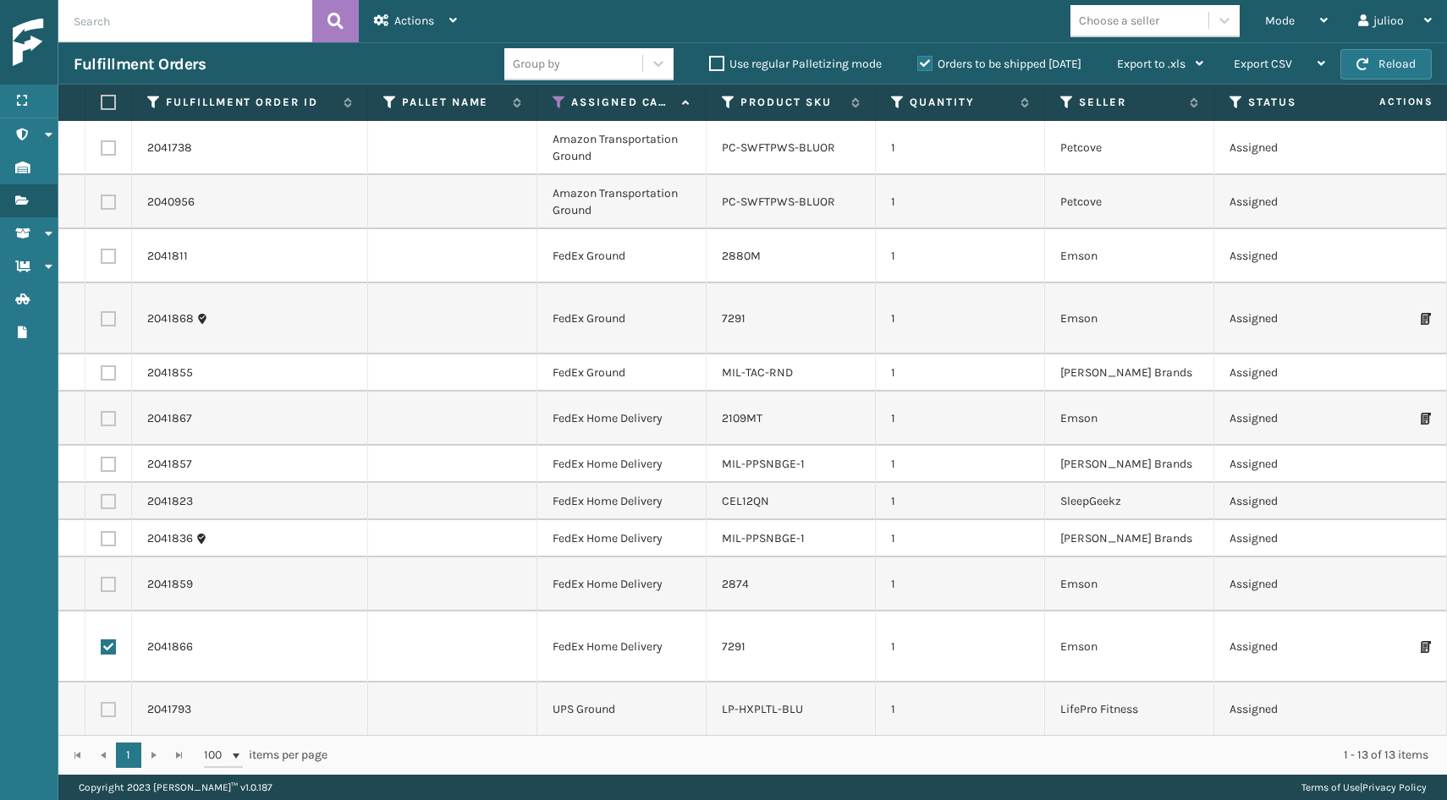
click at [102, 577] on input "checkbox" at bounding box center [101, 582] width 1 height 11
checkbox input "true"
click at [103, 531] on label at bounding box center [108, 538] width 15 height 15
click at [102, 531] on input "checkbox" at bounding box center [101, 536] width 1 height 11
checkbox input "true"
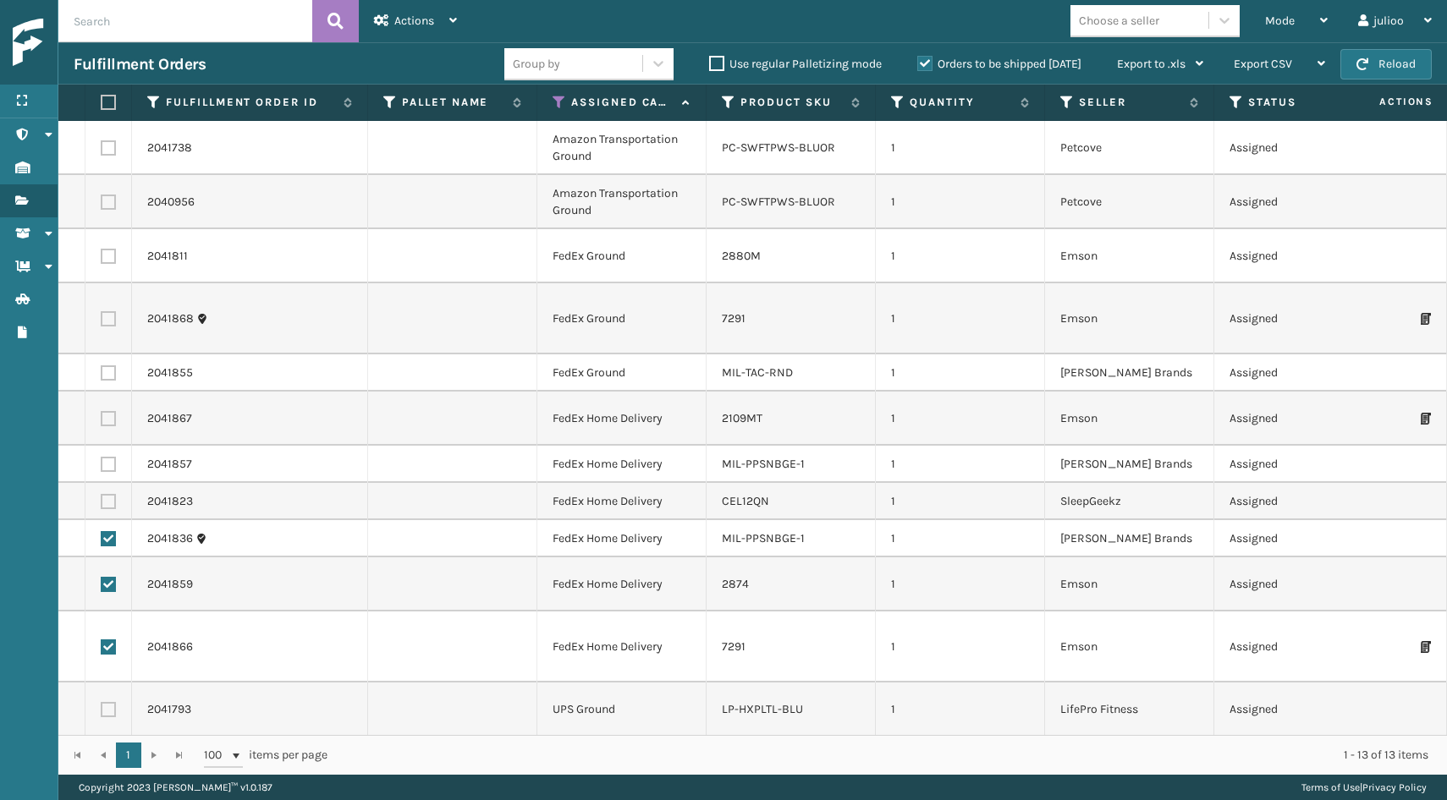
click at [110, 494] on label at bounding box center [108, 501] width 15 height 15
click at [102, 494] on input "checkbox" at bounding box center [101, 499] width 1 height 11
checkbox input "true"
click at [110, 457] on label at bounding box center [108, 464] width 15 height 15
click at [102, 457] on input "checkbox" at bounding box center [101, 462] width 1 height 11
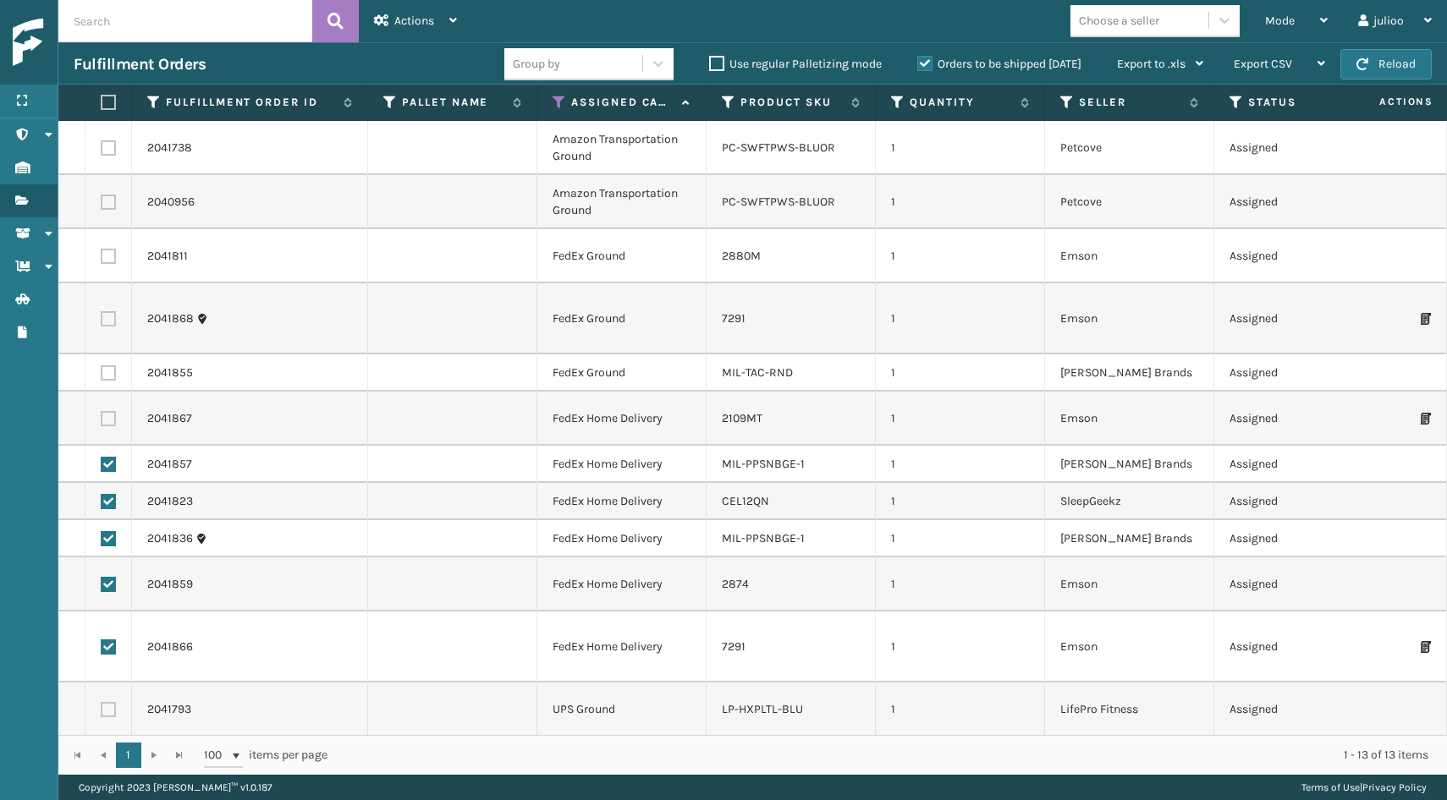
checkbox input "true"
click at [109, 411] on label at bounding box center [108, 418] width 15 height 15
click at [102, 411] on input "checkbox" at bounding box center [101, 416] width 1 height 11
checkbox input "true"
click at [109, 365] on label at bounding box center [108, 372] width 15 height 15
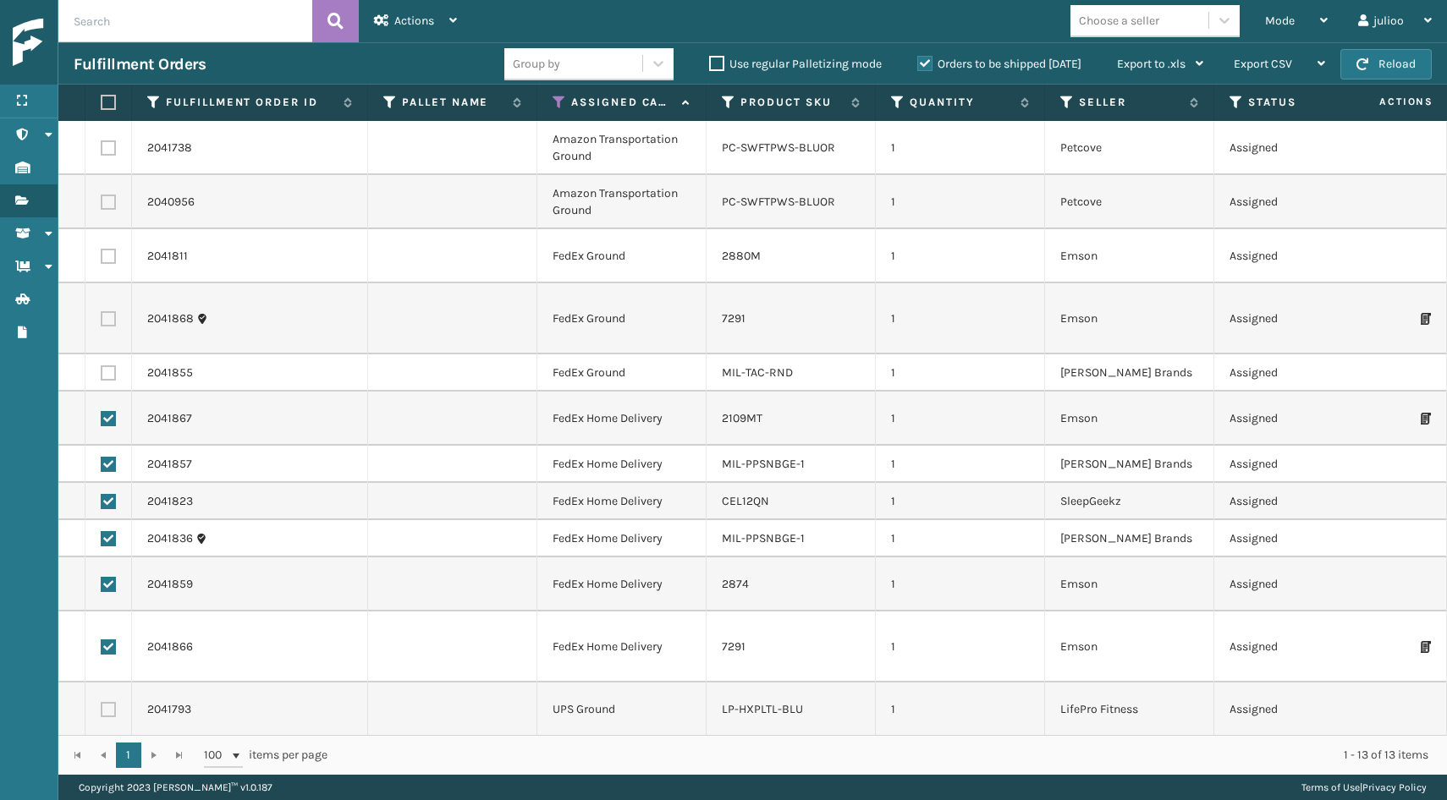
click at [102, 365] on input "checkbox" at bounding box center [101, 370] width 1 height 11
checkbox input "true"
click at [107, 312] on label at bounding box center [108, 318] width 15 height 15
click at [102, 312] on input "checkbox" at bounding box center [101, 316] width 1 height 11
checkbox input "true"
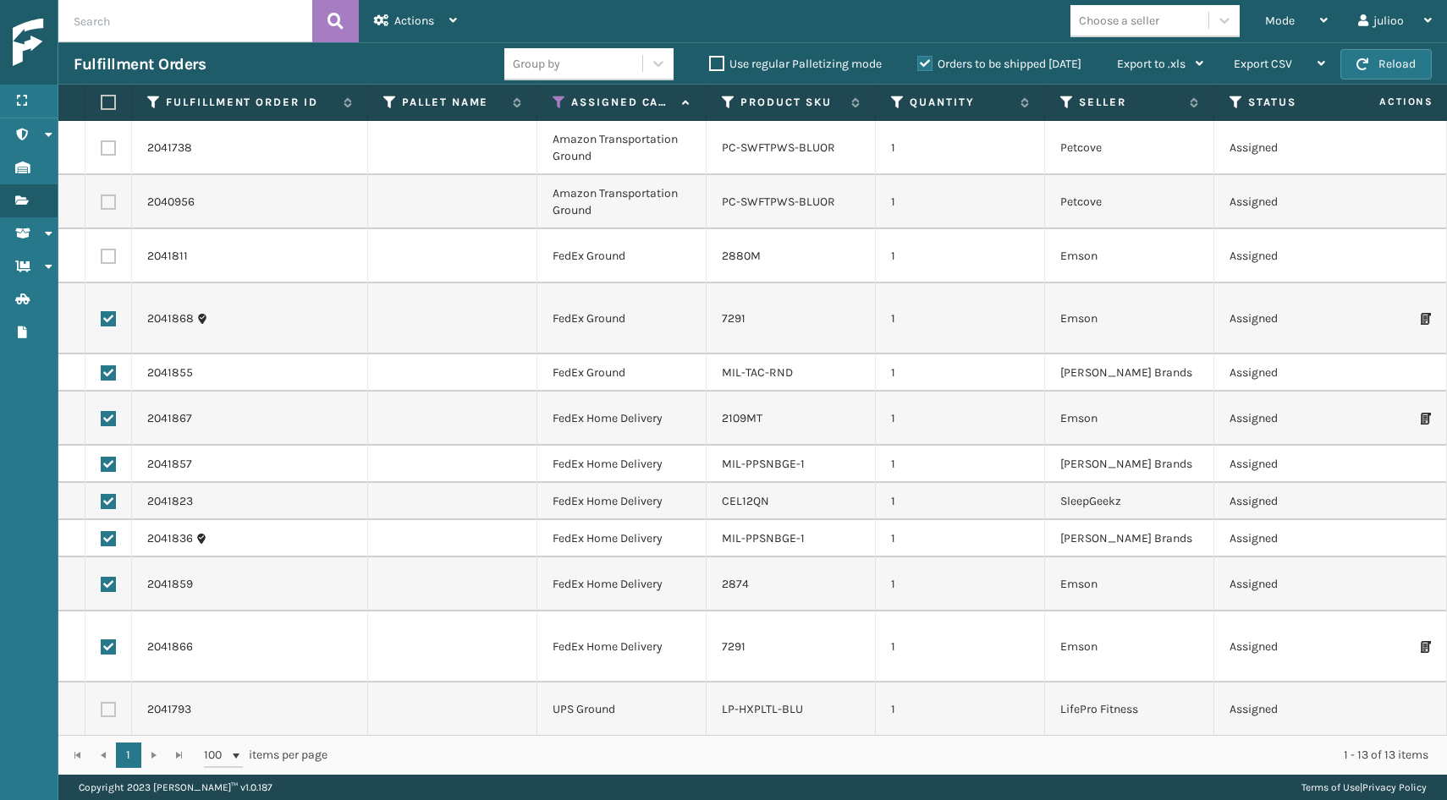
click at [108, 259] on label at bounding box center [108, 256] width 15 height 15
click at [102, 259] on input "checkbox" at bounding box center [101, 254] width 1 height 11
checkbox input "true"
click at [426, 23] on span "Actions" at bounding box center [414, 21] width 40 height 14
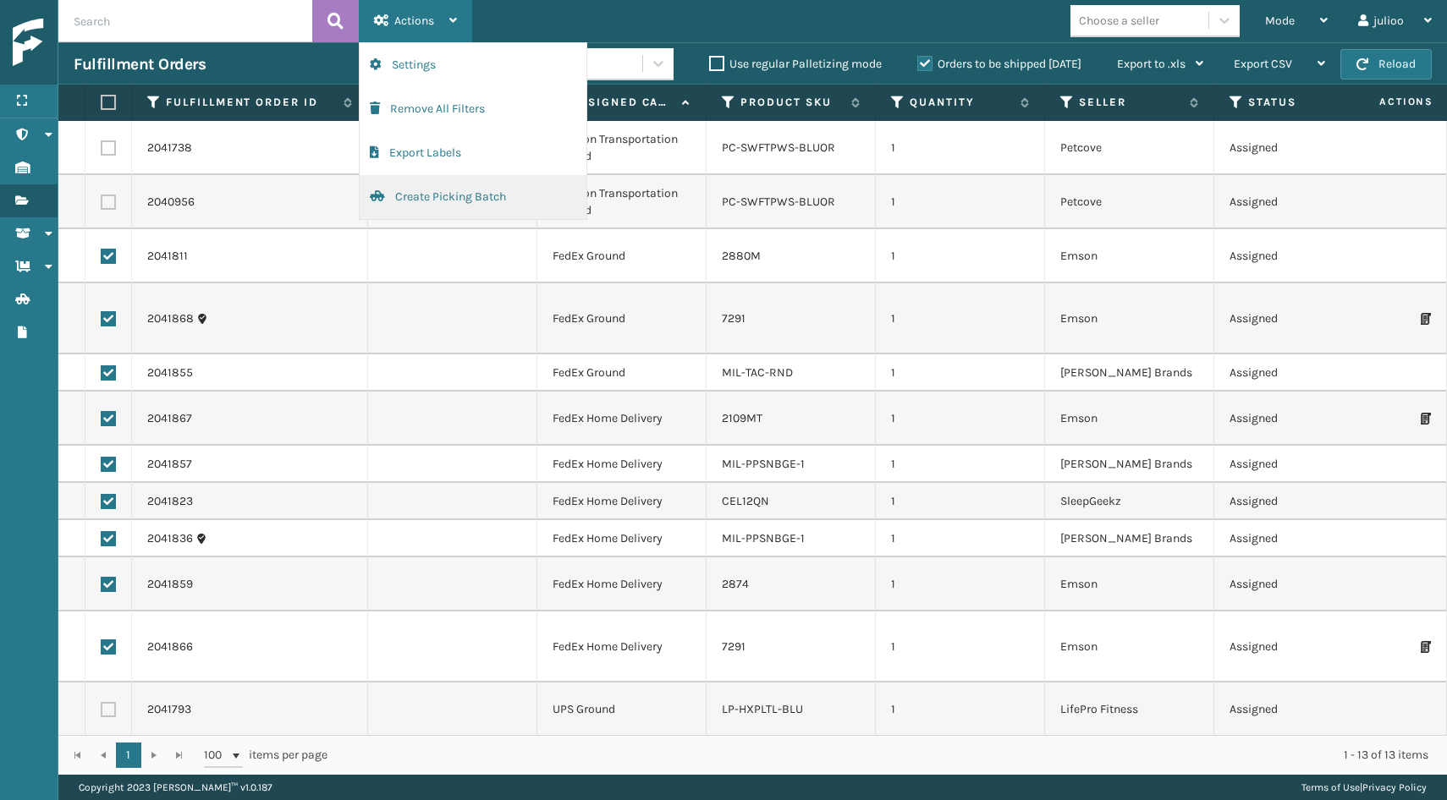
click at [425, 194] on button "Create Picking Batch" at bounding box center [473, 197] width 227 height 44
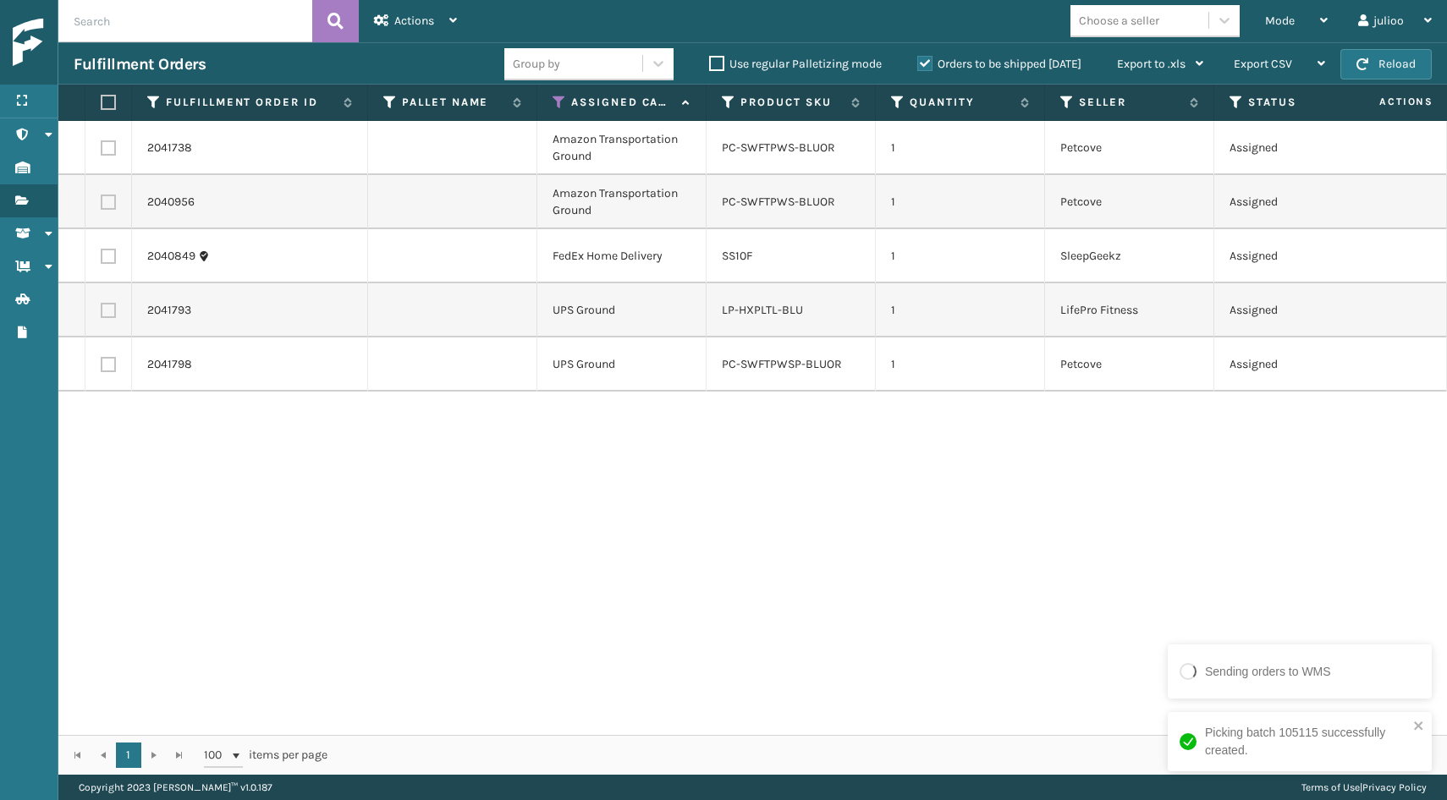
click at [109, 256] on label at bounding box center [108, 256] width 15 height 15
click at [102, 256] on input "checkbox" at bounding box center [101, 254] width 1 height 11
checkbox input "true"
click at [428, 18] on span "Actions" at bounding box center [414, 21] width 40 height 14
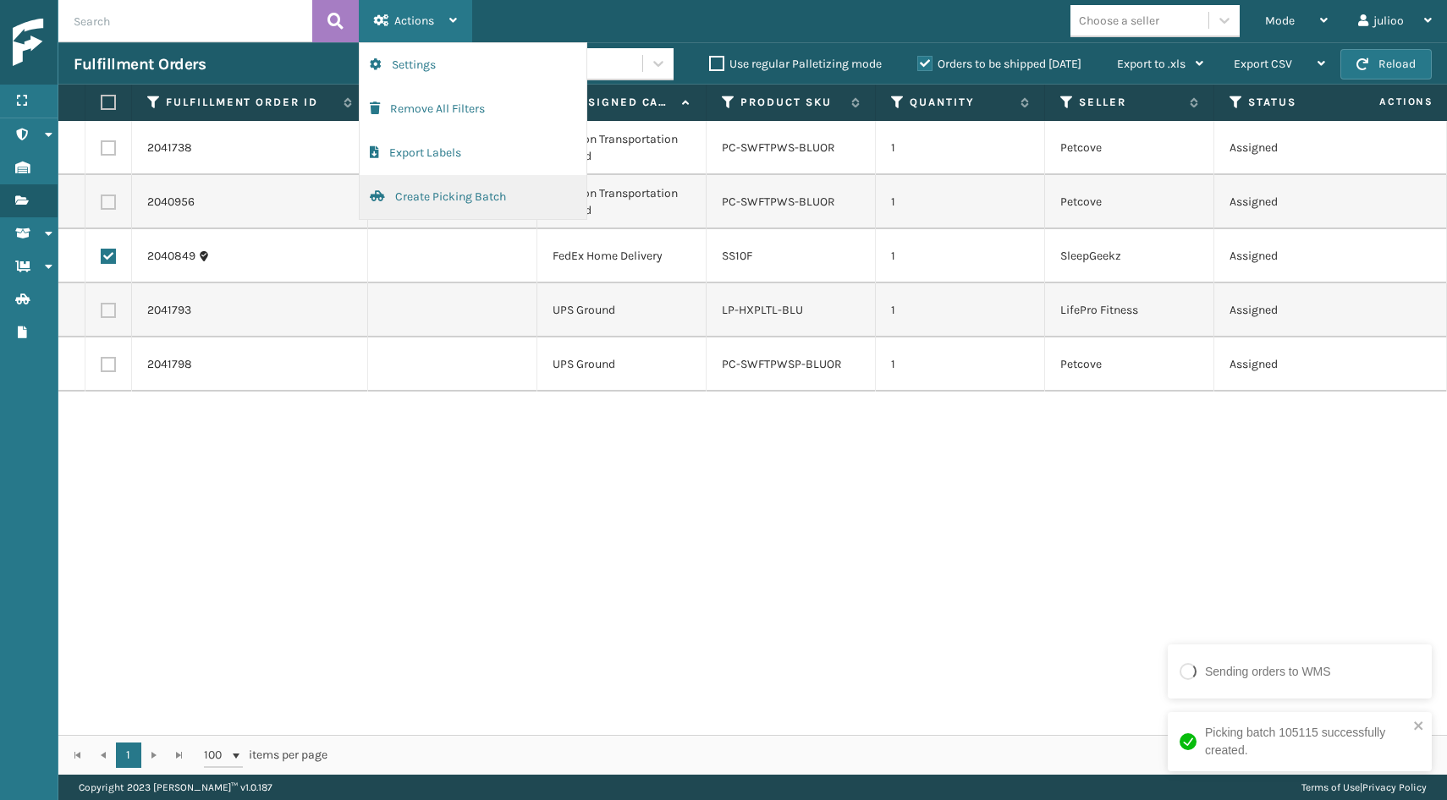
click at [433, 204] on button "Create Picking Batch" at bounding box center [473, 197] width 227 height 44
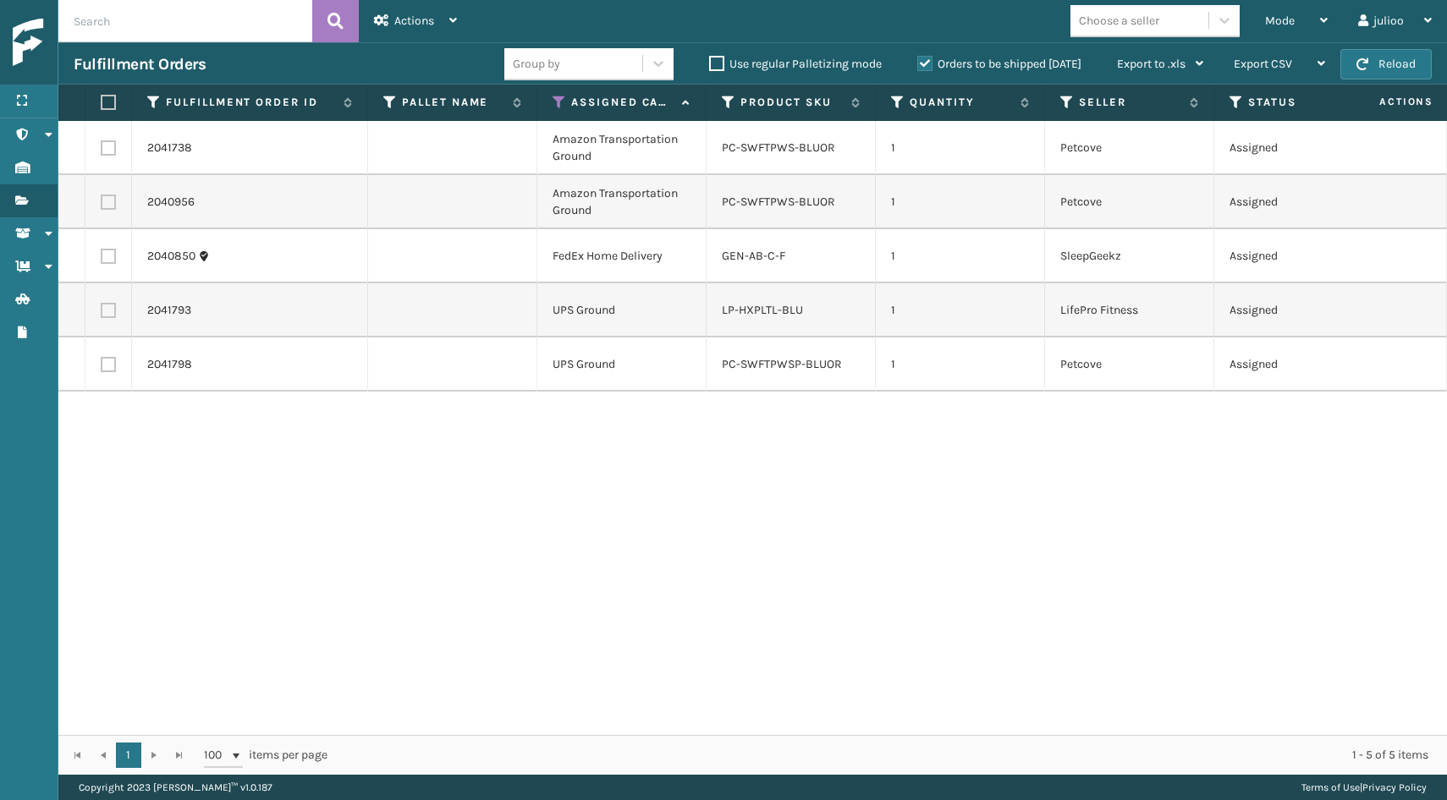
click at [108, 200] on label at bounding box center [108, 202] width 15 height 15
click at [102, 200] on input "checkbox" at bounding box center [101, 200] width 1 height 11
checkbox input "true"
click at [108, 136] on td at bounding box center [108, 148] width 47 height 54
click at [108, 140] on td at bounding box center [108, 148] width 47 height 54
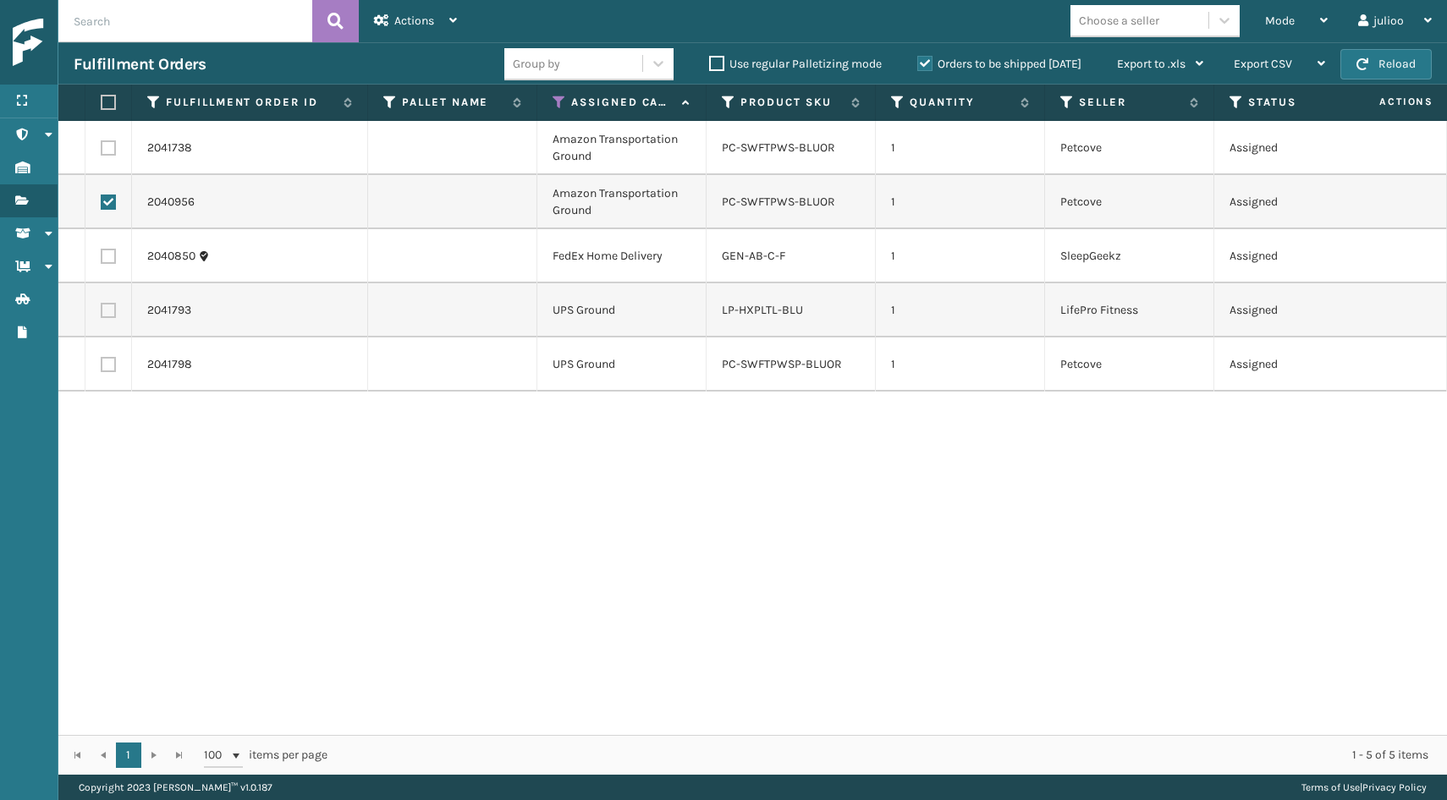
click at [108, 140] on td at bounding box center [108, 148] width 47 height 54
click at [107, 143] on label at bounding box center [108, 147] width 15 height 15
click at [102, 143] on input "checkbox" at bounding box center [101, 145] width 1 height 11
checkbox input "true"
click at [421, 19] on span "Actions" at bounding box center [414, 21] width 40 height 14
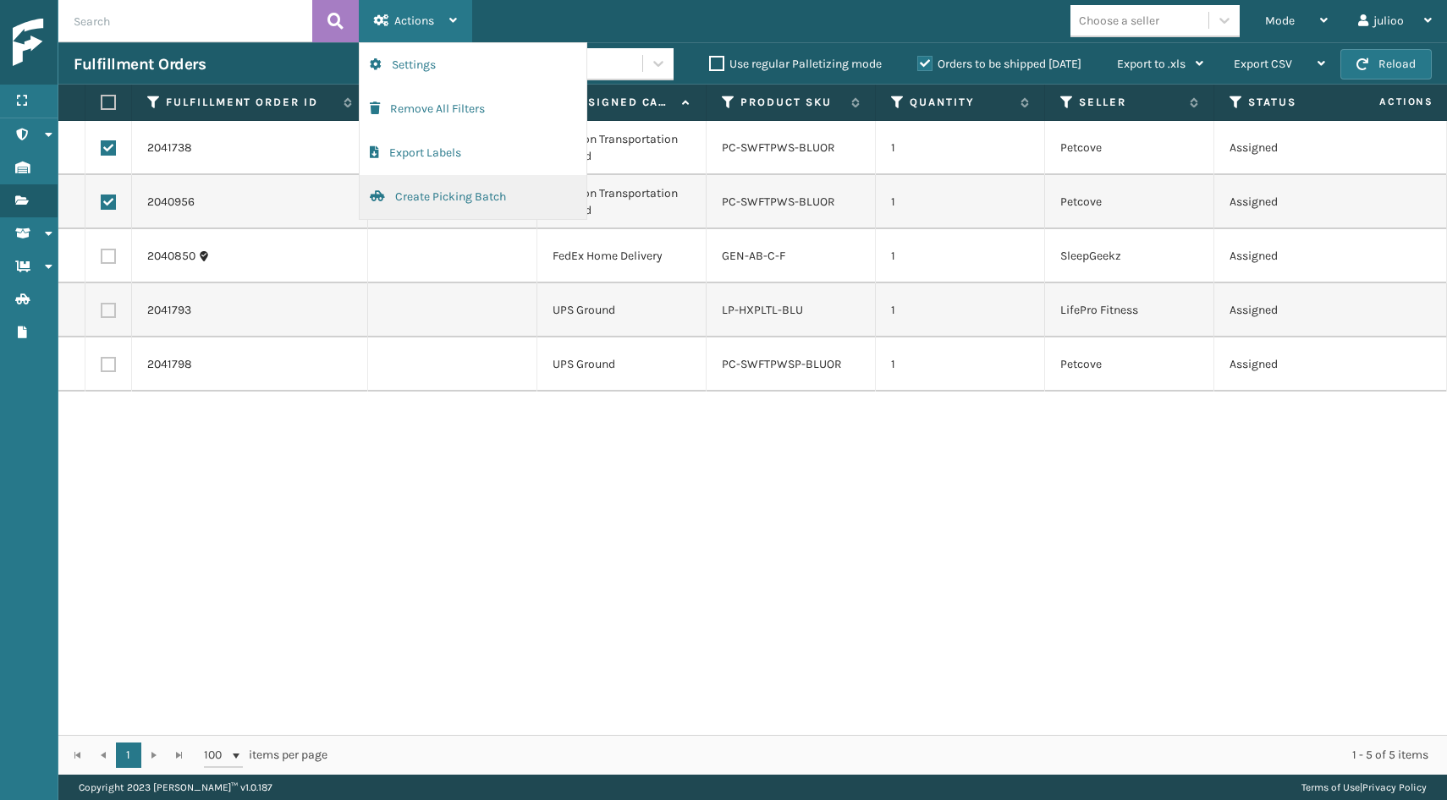
click at [417, 187] on button "Create Picking Batch" at bounding box center [473, 197] width 227 height 44
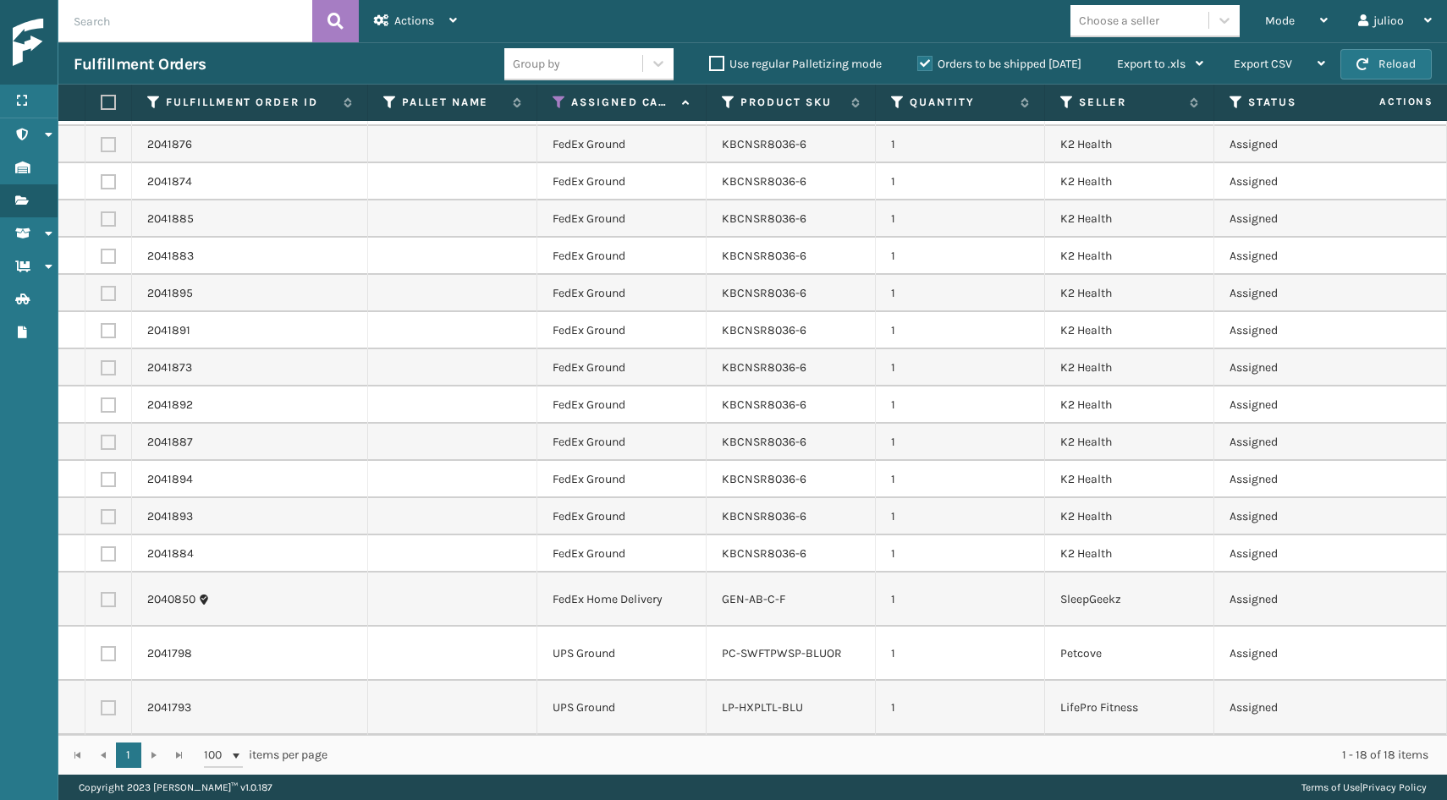
scroll to position [107, 0]
click at [107, 102] on label at bounding box center [106, 102] width 10 height 15
click at [102, 102] on input "checkbox" at bounding box center [101, 102] width 1 height 11
checkbox input "true"
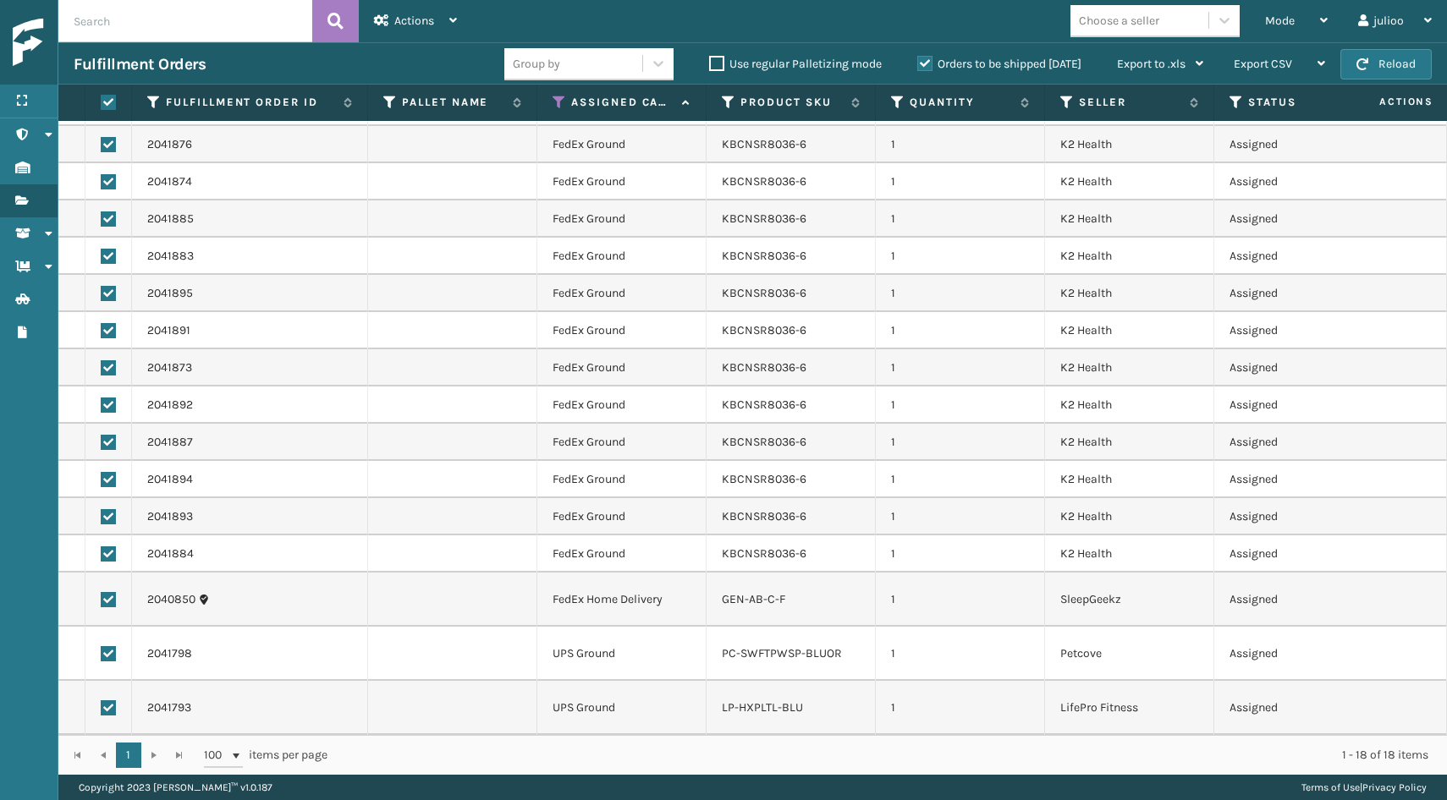
checkbox input "true"
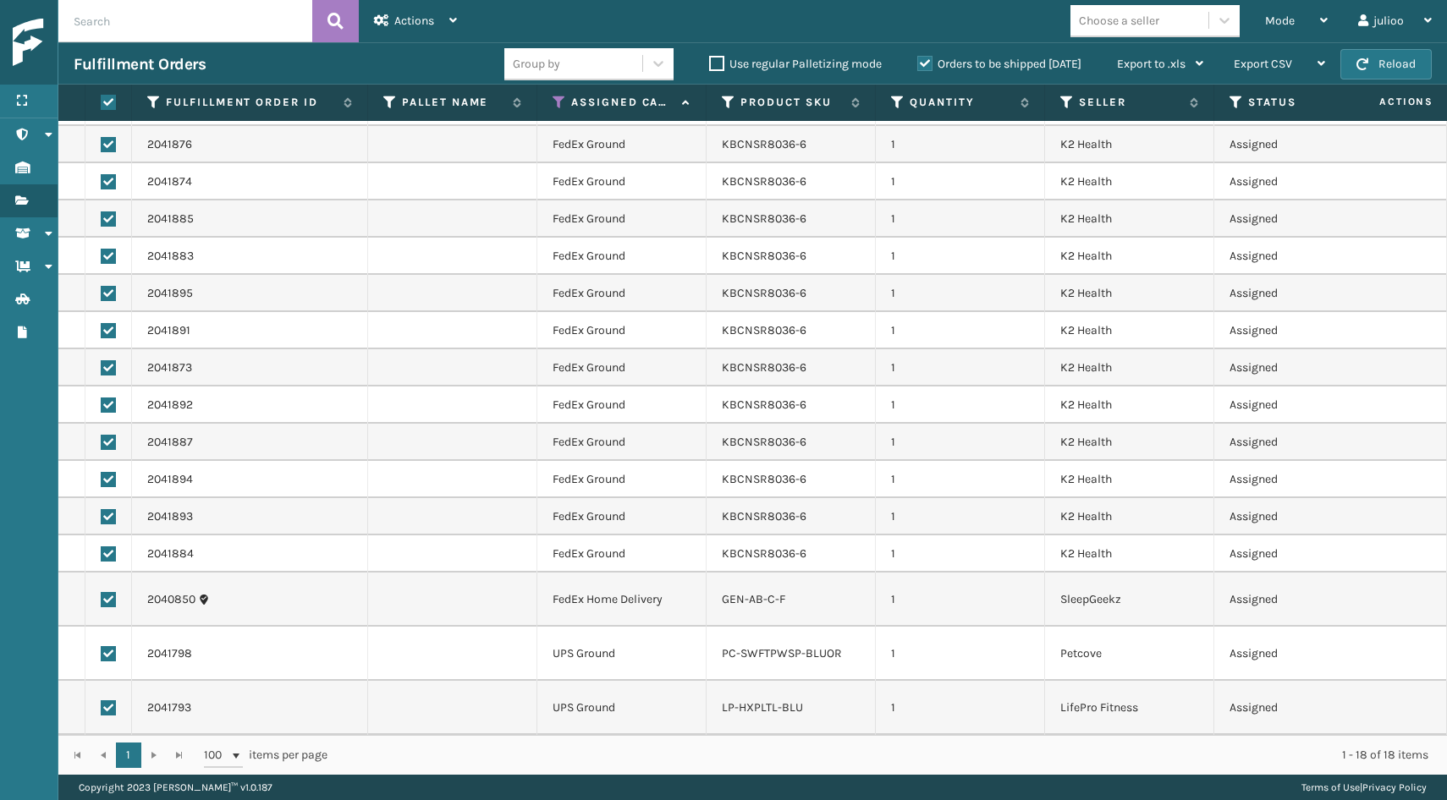
checkbox input "true"
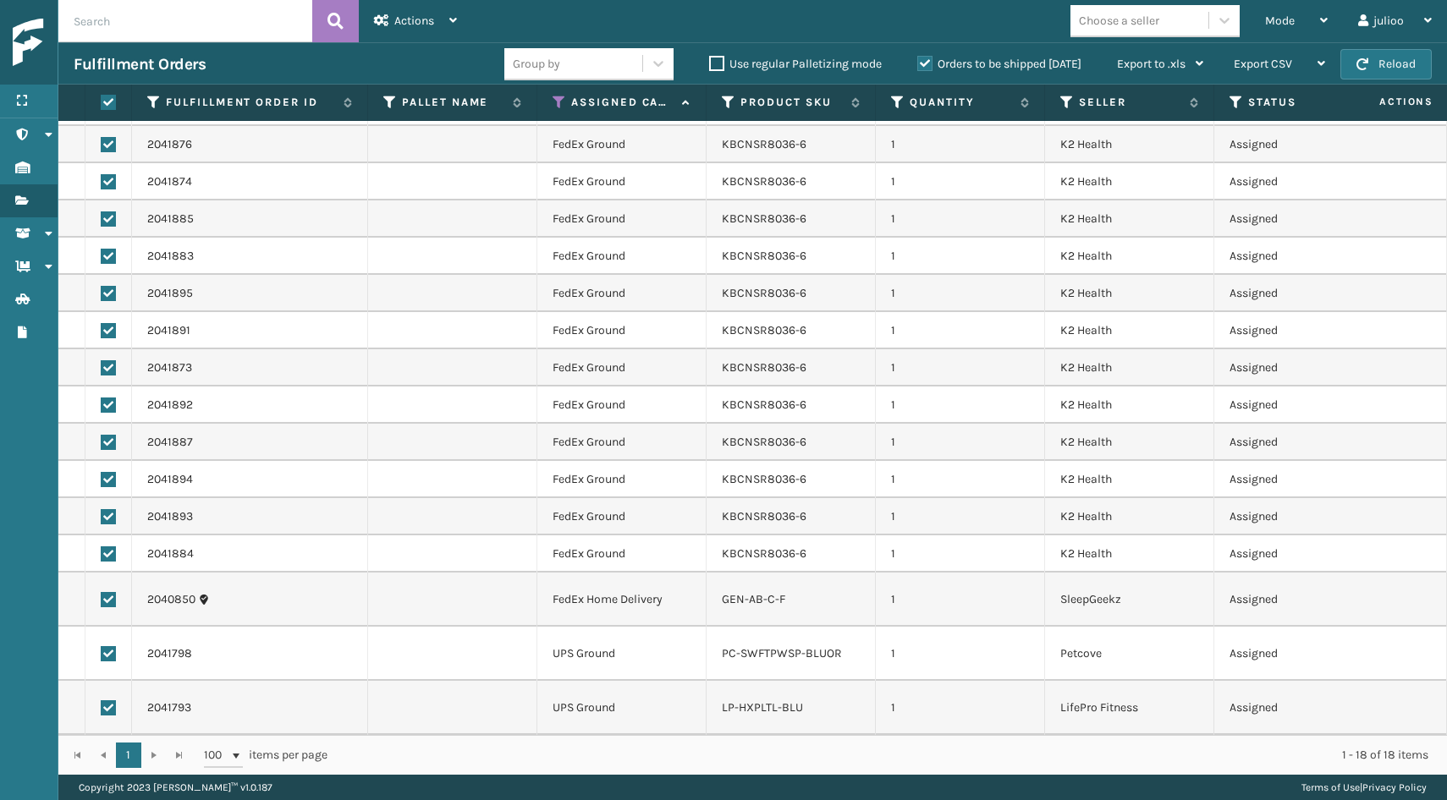
checkbox input "true"
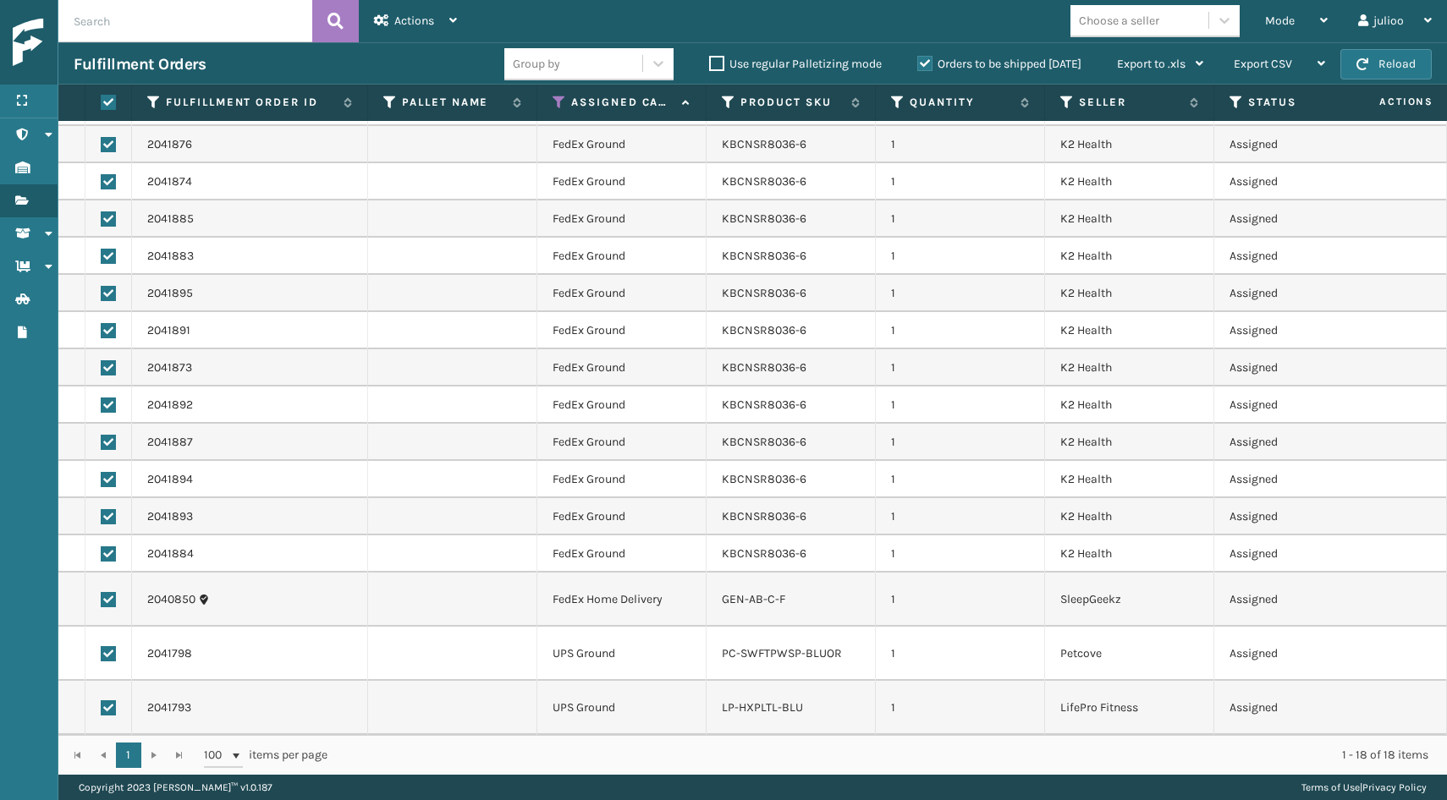
checkbox input "true"
click at [108, 711] on label at bounding box center [108, 708] width 15 height 15
click at [102, 711] on input "checkbox" at bounding box center [101, 706] width 1 height 11
checkbox input "false"
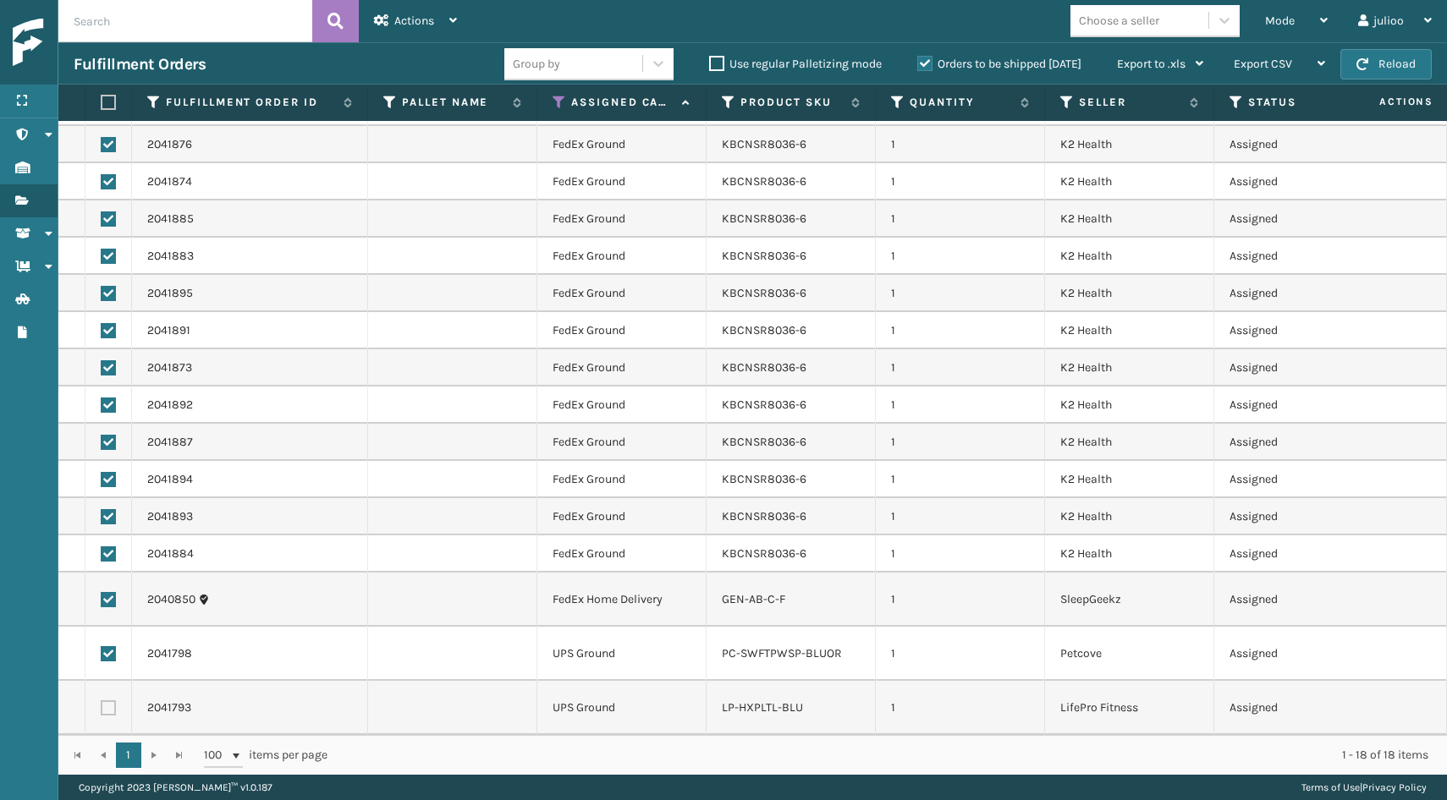
checkbox input "false"
click at [108, 646] on td at bounding box center [108, 654] width 47 height 54
click at [107, 652] on label at bounding box center [108, 653] width 15 height 15
click at [102, 652] on input "checkbox" at bounding box center [101, 651] width 1 height 11
checkbox input "false"
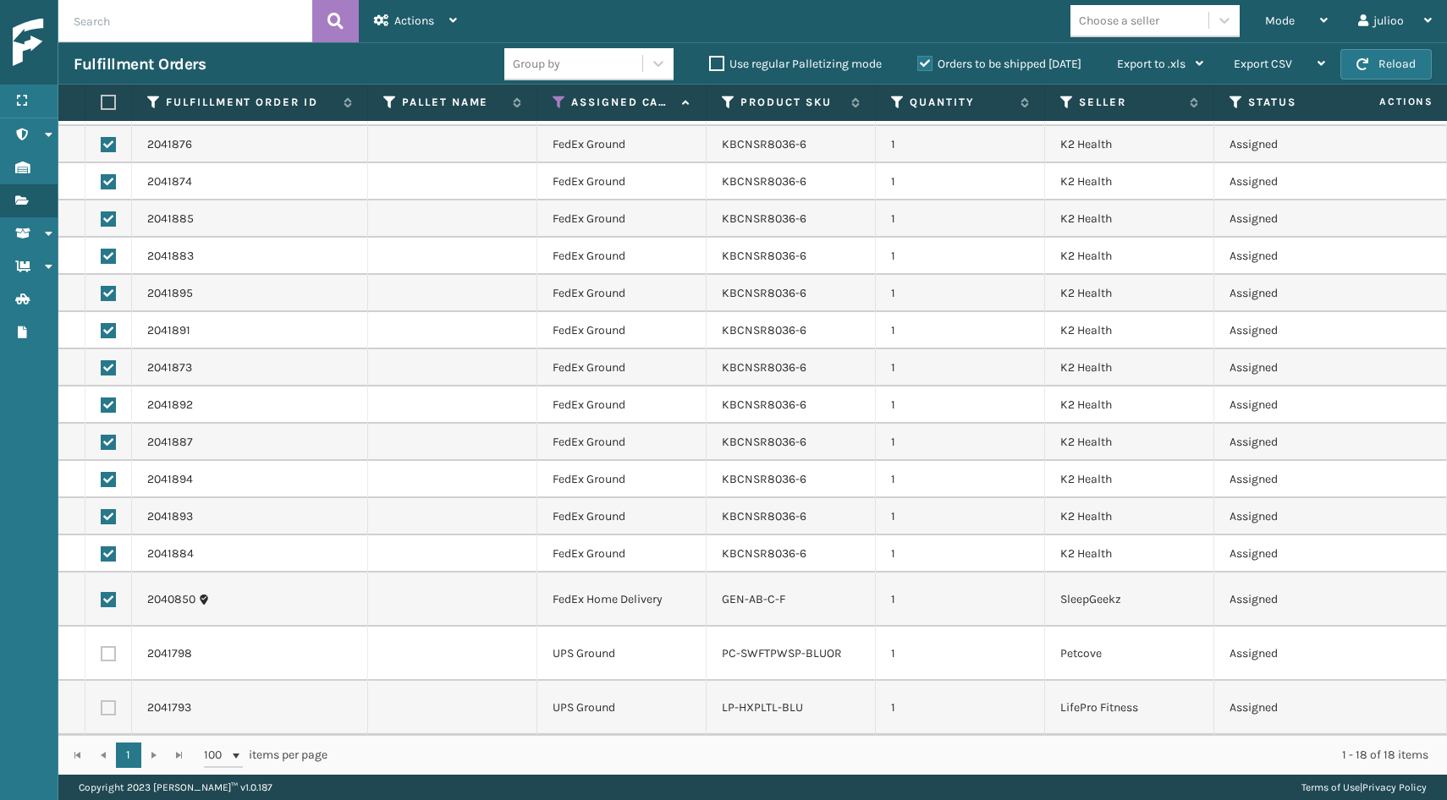
click at [103, 598] on label at bounding box center [108, 599] width 15 height 15
click at [102, 598] on input "checkbox" at bounding box center [101, 597] width 1 height 11
checkbox input "false"
click at [449, 25] on icon at bounding box center [453, 20] width 8 height 12
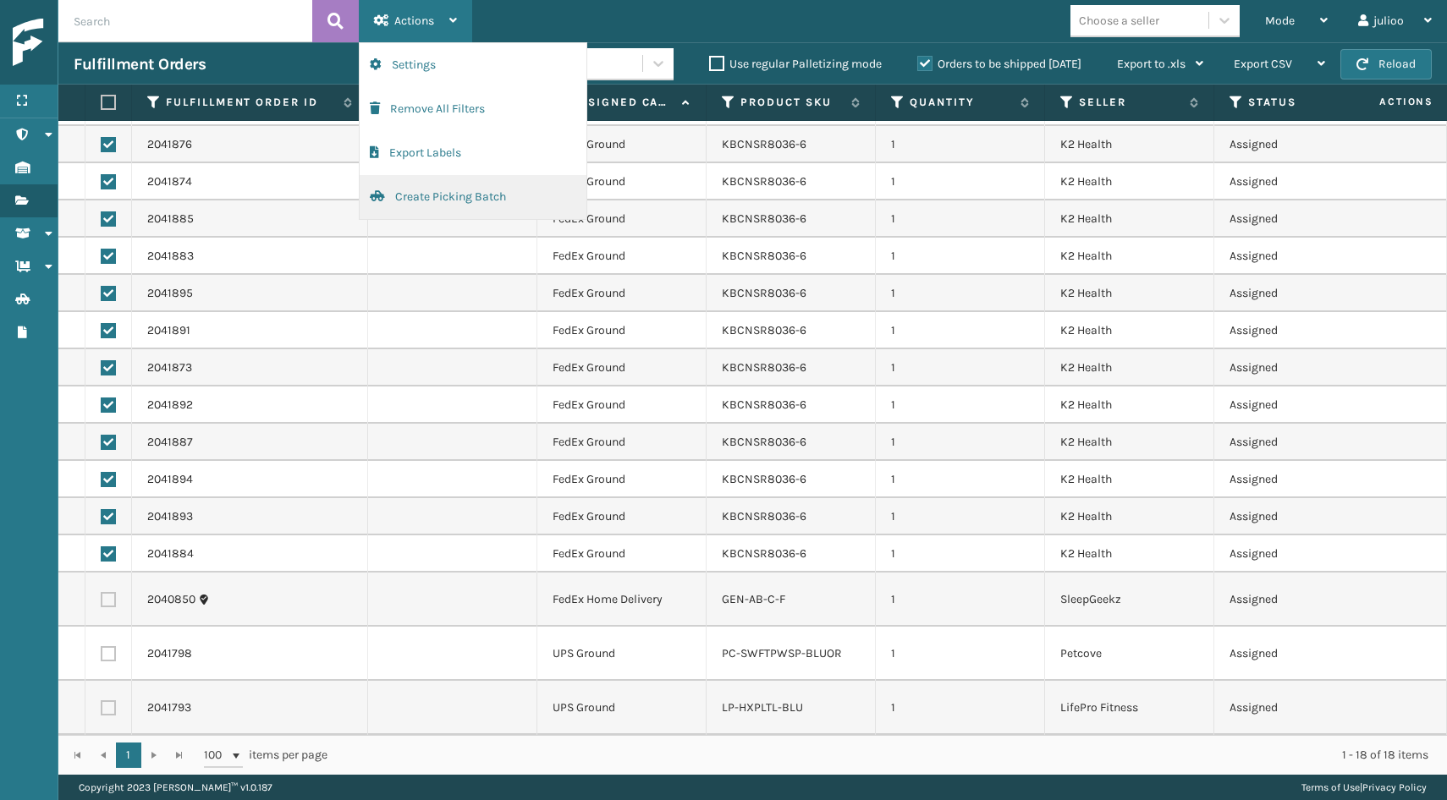
click at [420, 209] on button "Create Picking Batch" at bounding box center [473, 197] width 227 height 44
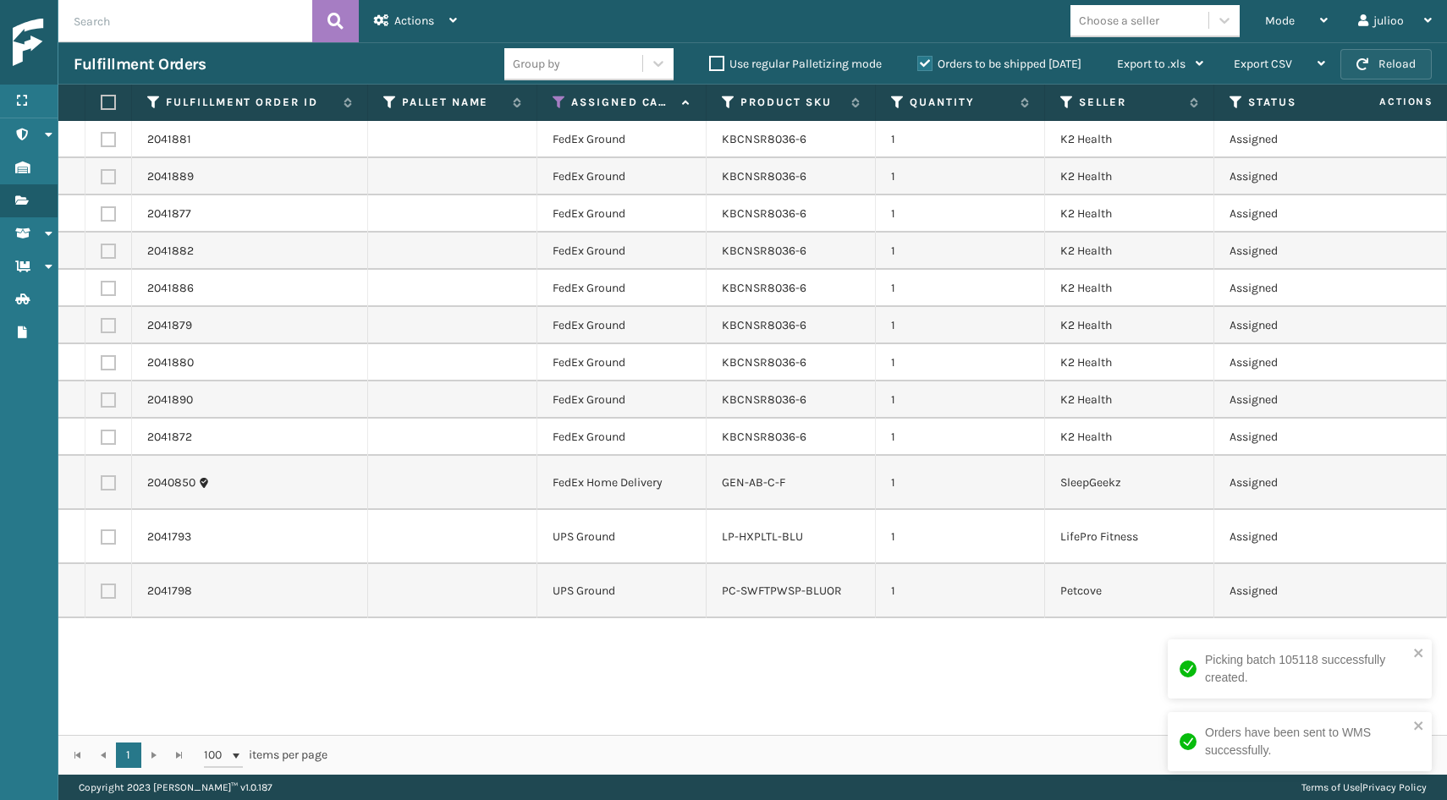
click at [1404, 64] on button "Reload" at bounding box center [1385, 64] width 91 height 30
click at [107, 104] on label at bounding box center [106, 102] width 10 height 15
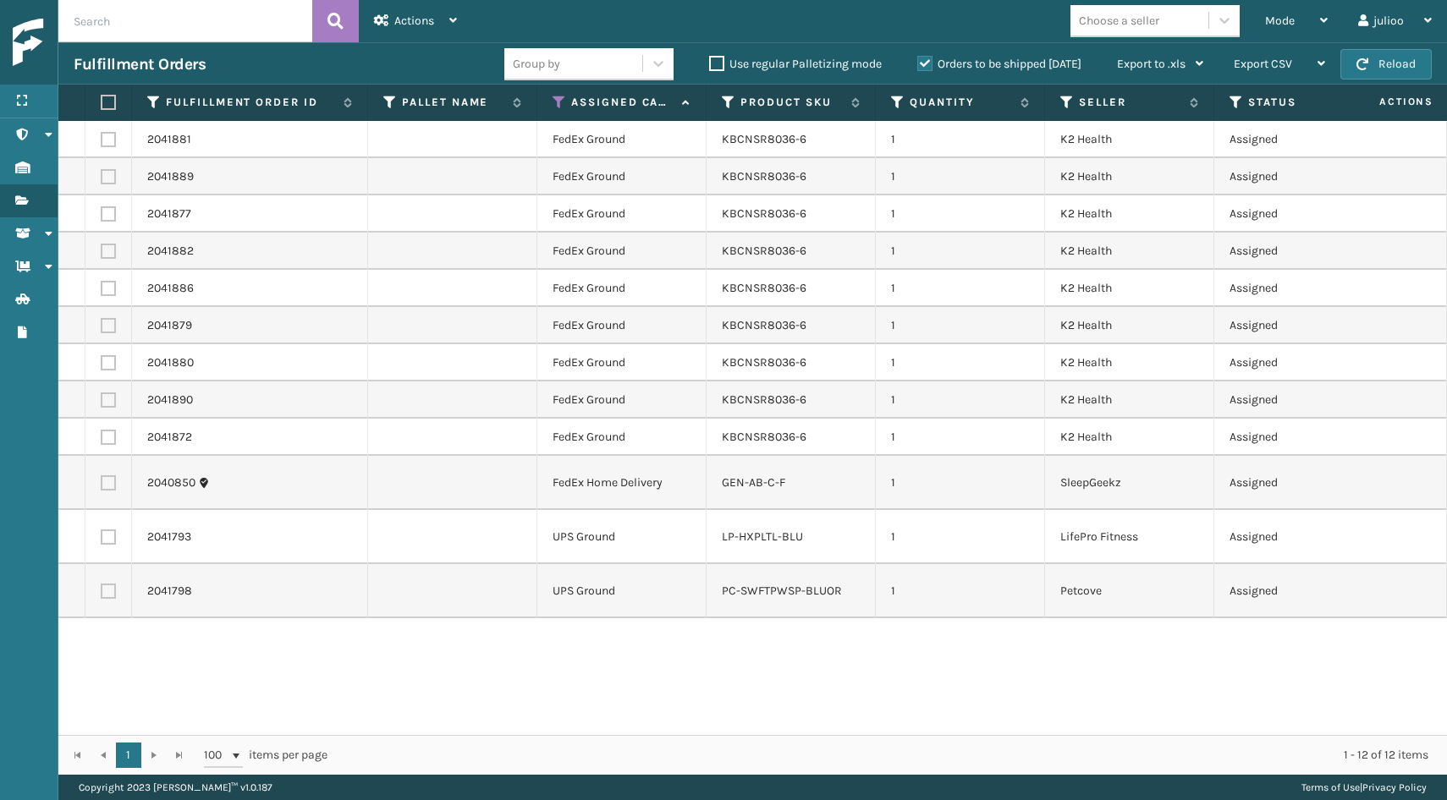
click at [102, 104] on input "checkbox" at bounding box center [101, 102] width 1 height 11
checkbox input "true"
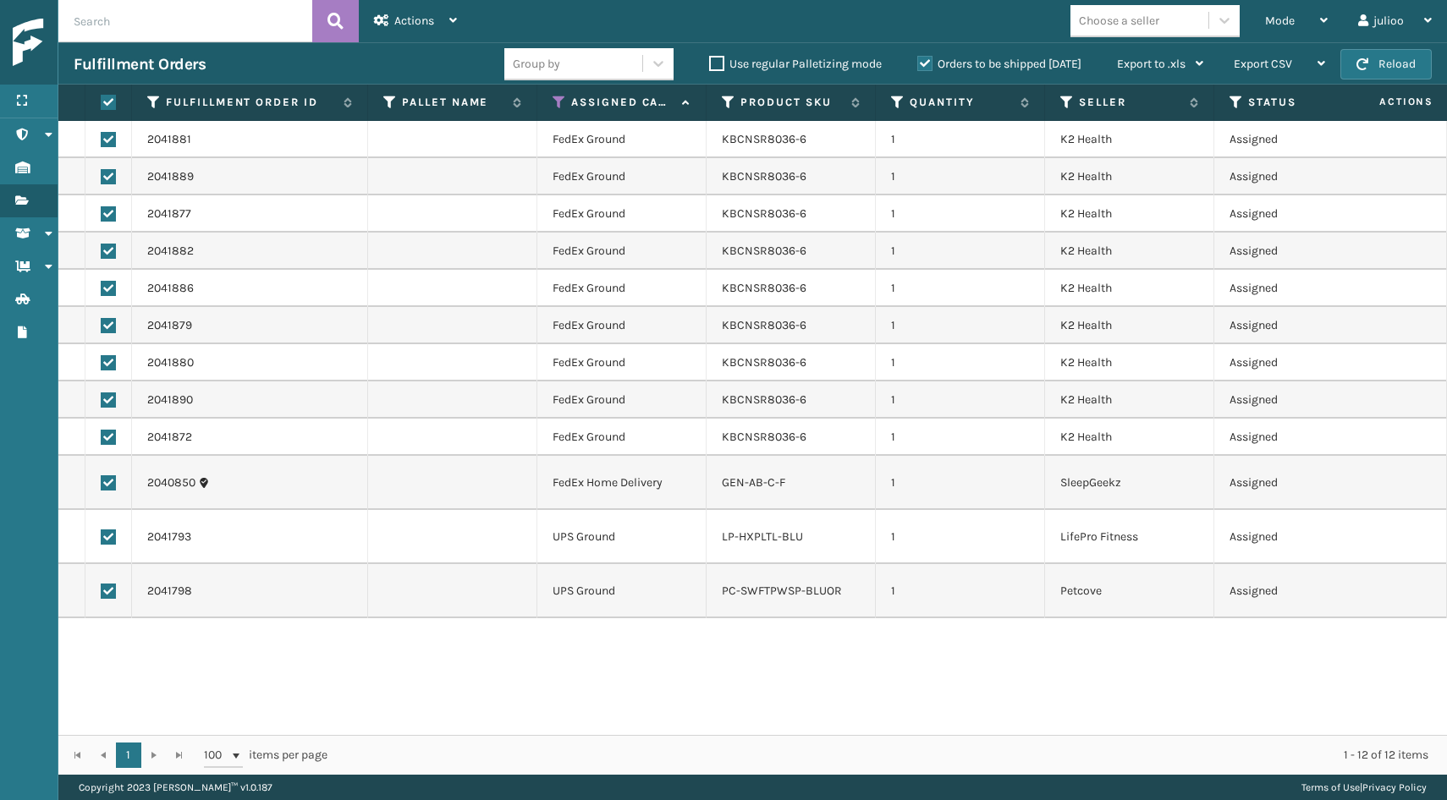
checkbox input "true"
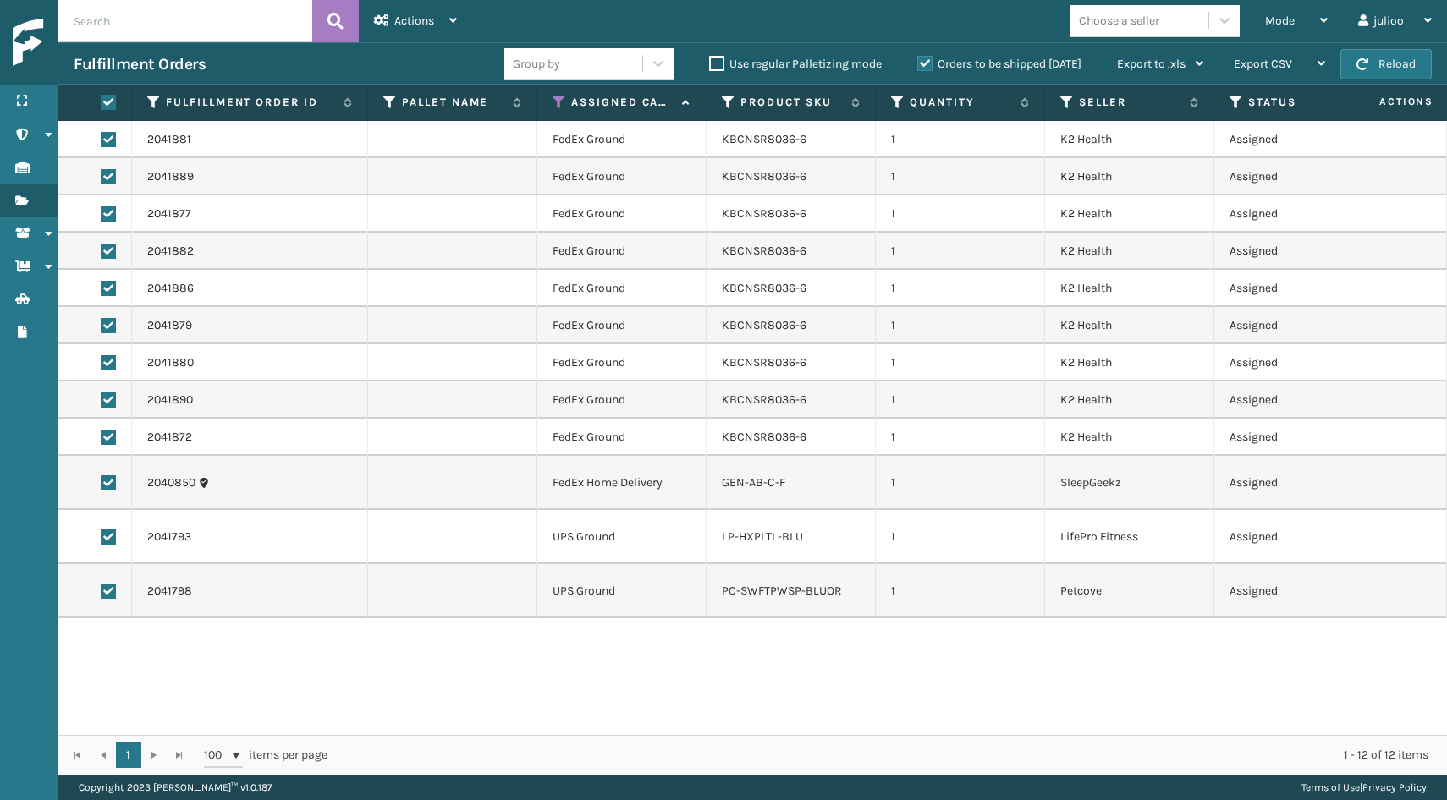
checkbox input "true"
click at [107, 537] on label at bounding box center [108, 537] width 15 height 15
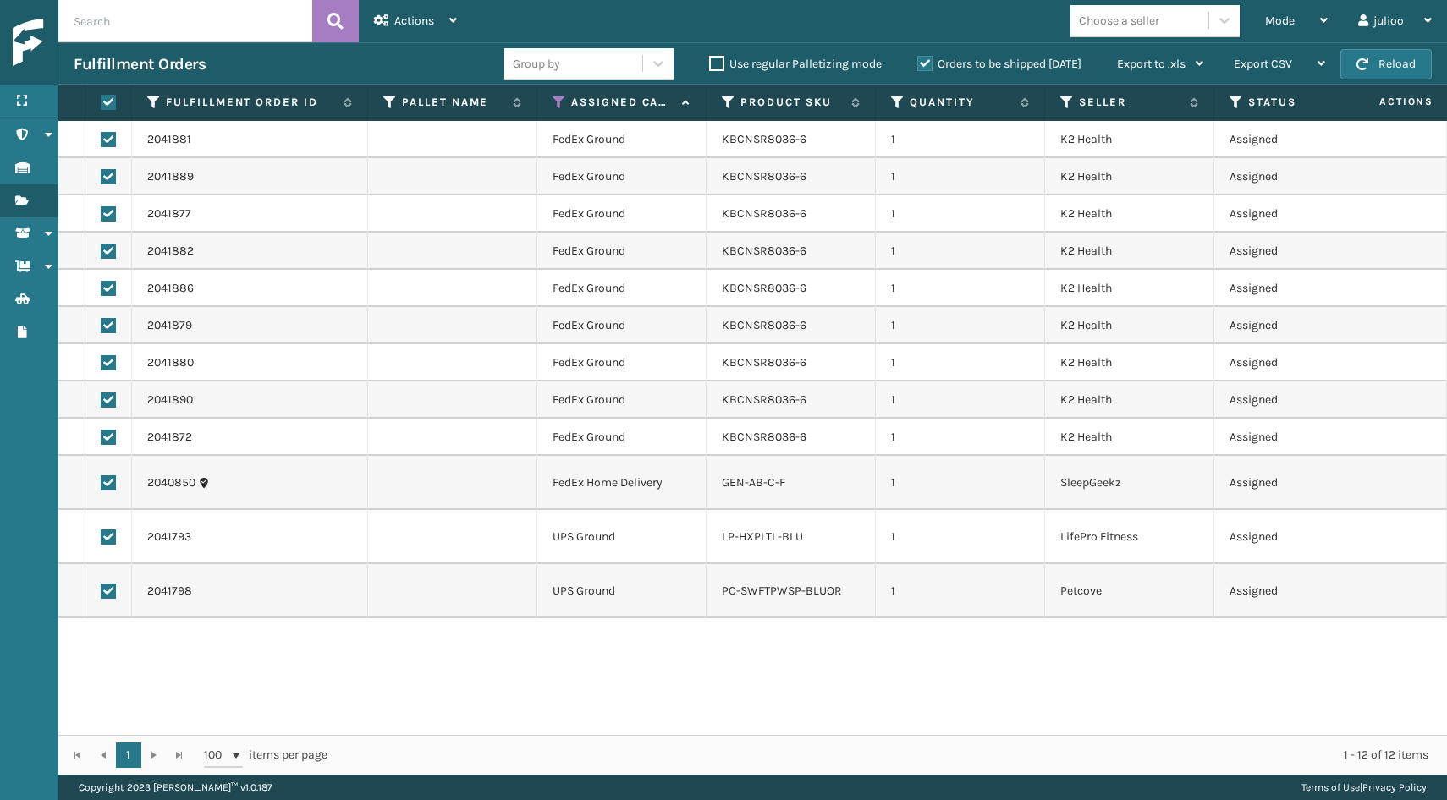
click at [102, 537] on input "checkbox" at bounding box center [101, 535] width 1 height 11
checkbox input "false"
click at [102, 590] on label at bounding box center [108, 591] width 15 height 15
click at [102, 590] on input "checkbox" at bounding box center [101, 589] width 1 height 11
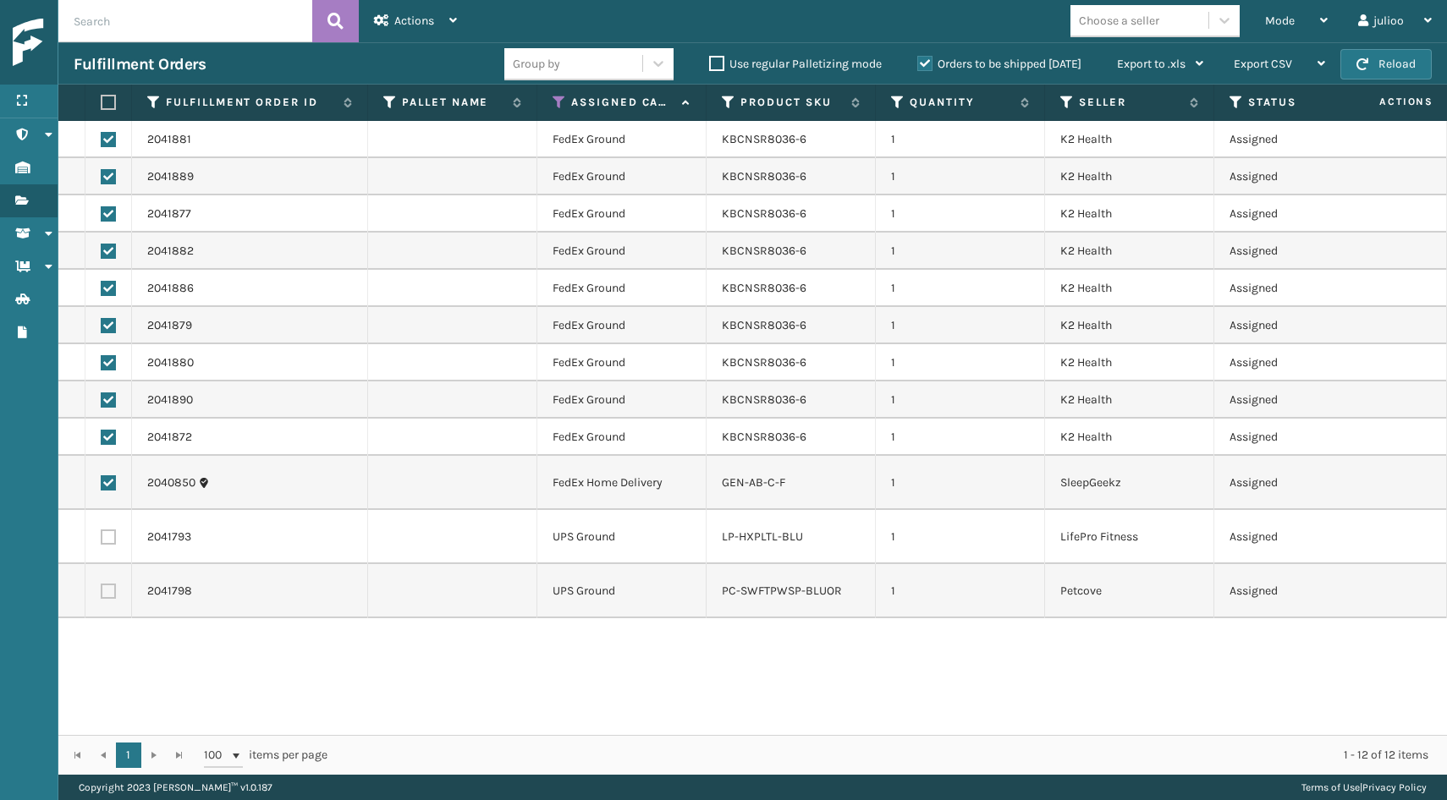
checkbox input "false"
click at [431, 36] on div "Actions" at bounding box center [415, 21] width 83 height 42
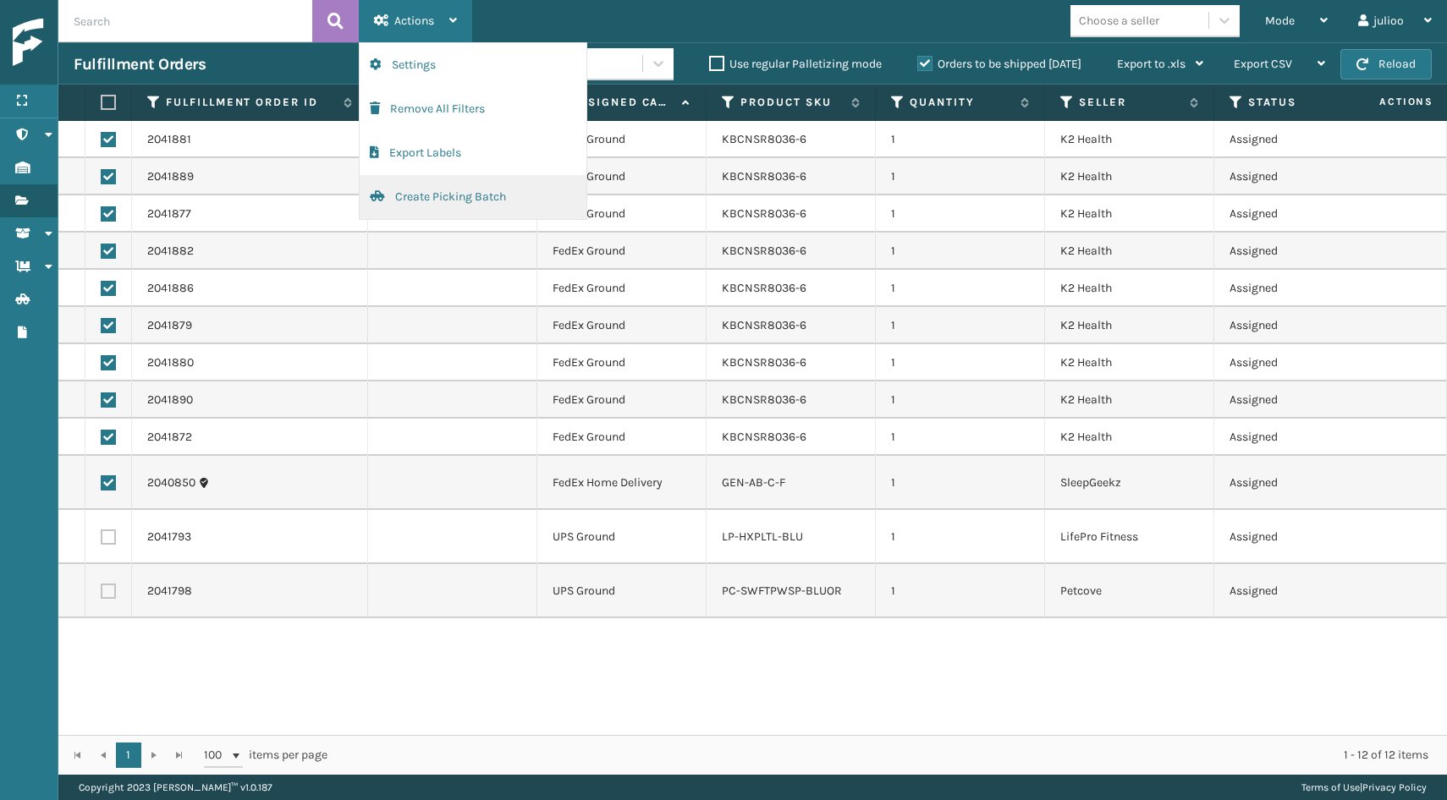
click at [388, 201] on button "Create Picking Batch" at bounding box center [473, 197] width 227 height 44
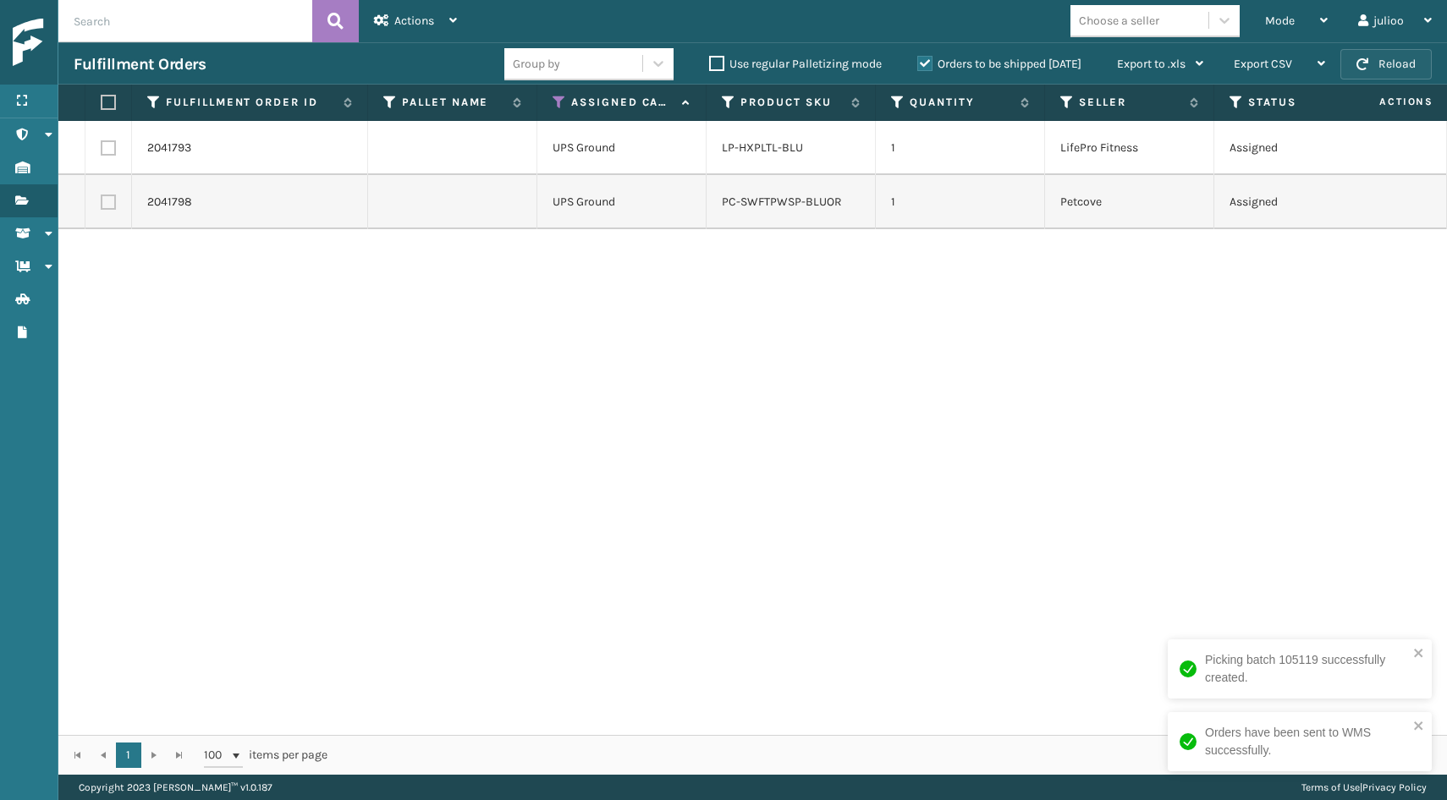
click at [1373, 69] on button "Reload" at bounding box center [1385, 64] width 91 height 30
